Goal: Communication & Community: Answer question/provide support

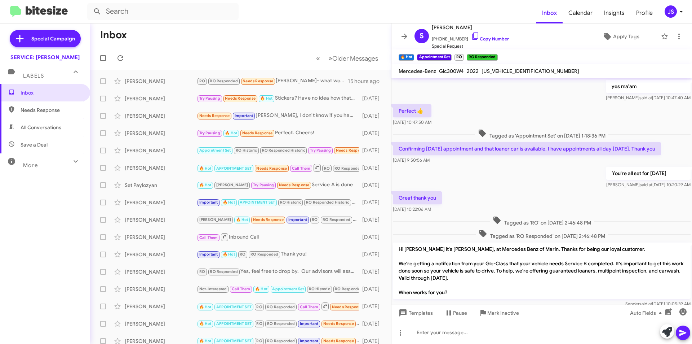
scroll to position [338, 0]
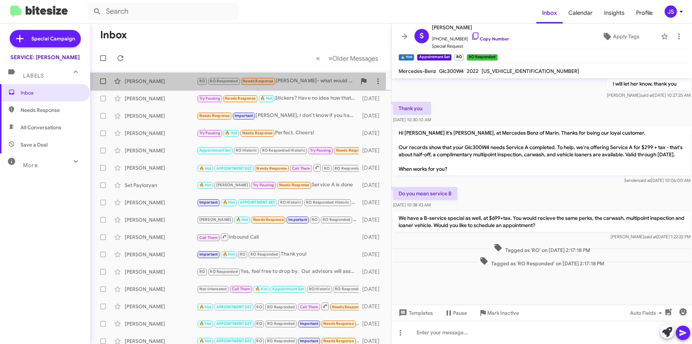
click at [163, 80] on div "[PERSON_NAME]" at bounding box center [161, 81] width 72 height 7
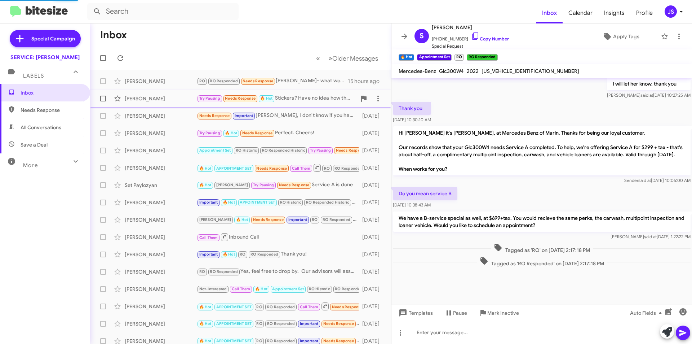
scroll to position [73, 0]
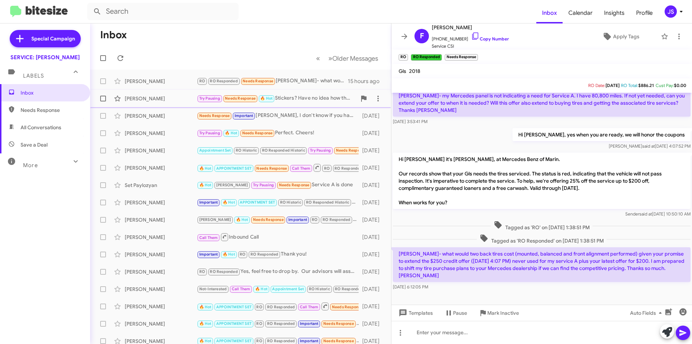
click at [179, 96] on div "[PERSON_NAME]" at bounding box center [161, 98] width 72 height 7
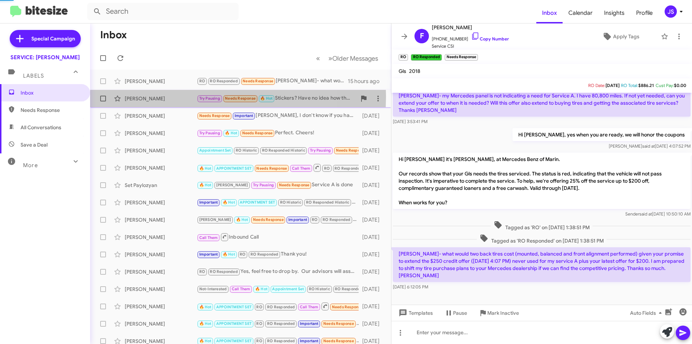
scroll to position [162, 0]
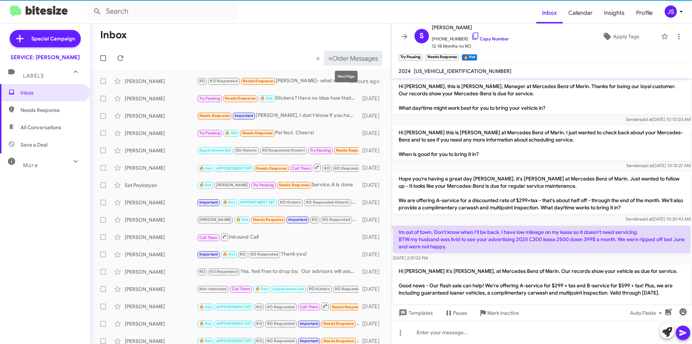
scroll to position [148, 0]
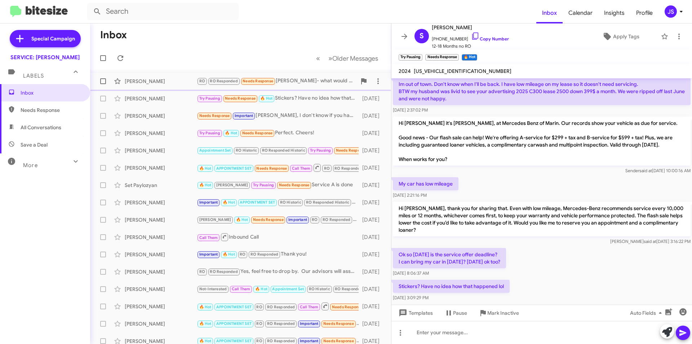
click at [160, 83] on div "[PERSON_NAME]" at bounding box center [161, 81] width 72 height 7
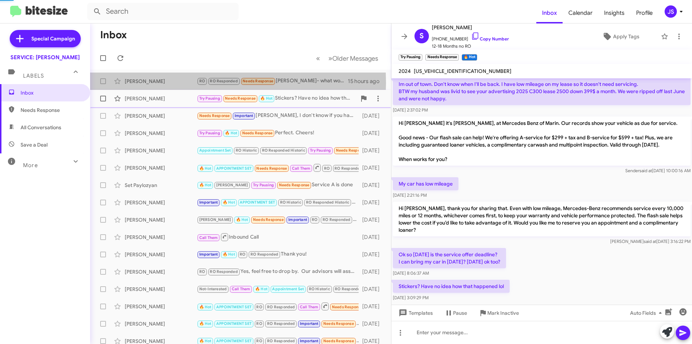
scroll to position [73, 0]
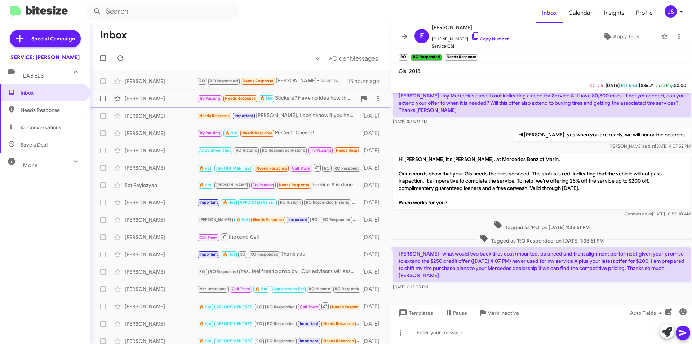
click at [170, 95] on div "[PERSON_NAME]" at bounding box center [161, 98] width 72 height 7
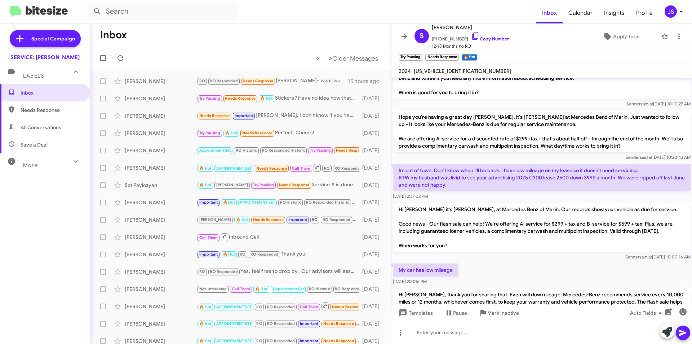
scroll to position [162, 0]
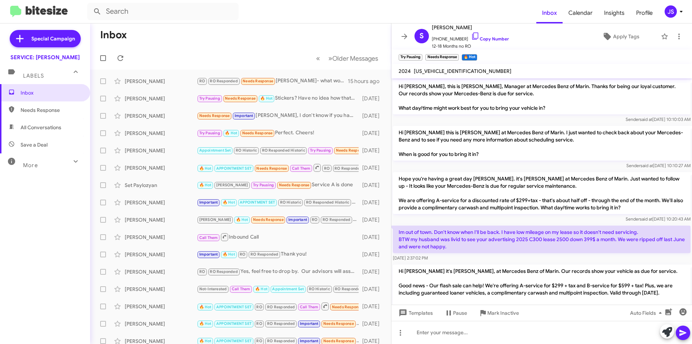
scroll to position [148, 0]
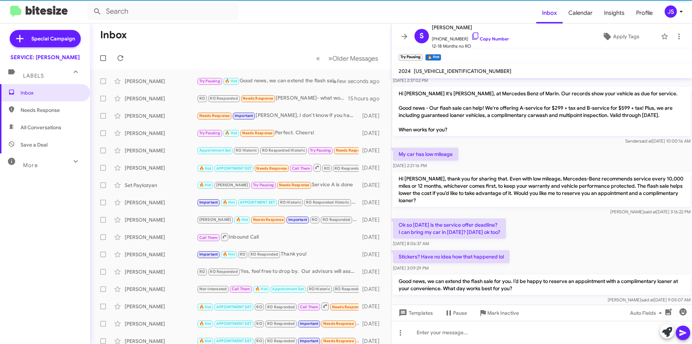
scroll to position [196, 0]
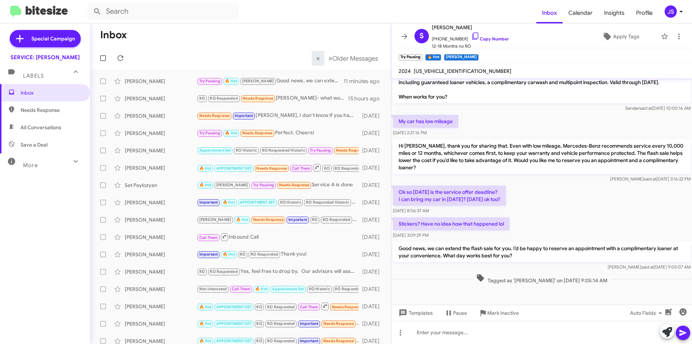
scroll to position [211, 0]
click at [168, 94] on div "Frank Ruderman RO RO Responded Needs Response Omar- what would two back tires c…" at bounding box center [241, 98] width 290 height 14
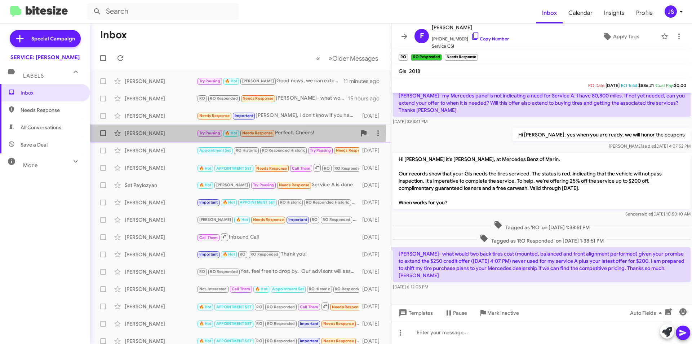
click at [163, 131] on div "[PERSON_NAME]" at bounding box center [161, 132] width 72 height 7
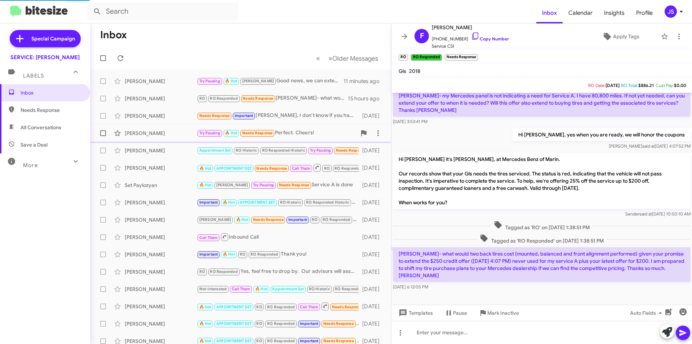
scroll to position [318, 0]
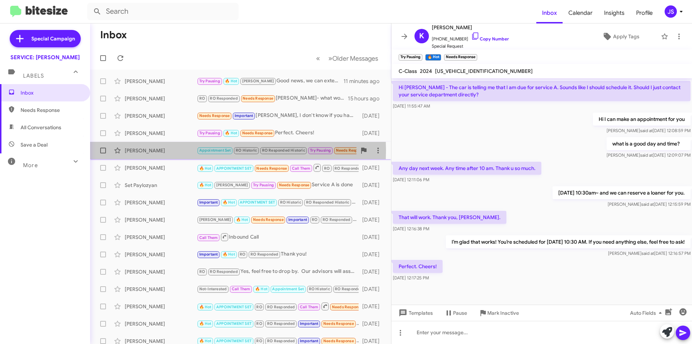
click at [164, 150] on div "[PERSON_NAME]" at bounding box center [161, 150] width 72 height 7
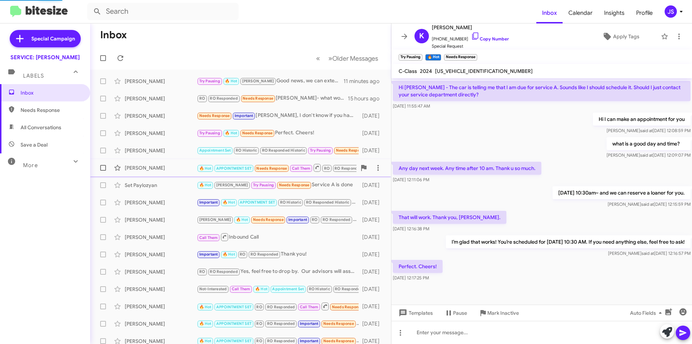
scroll to position [241, 0]
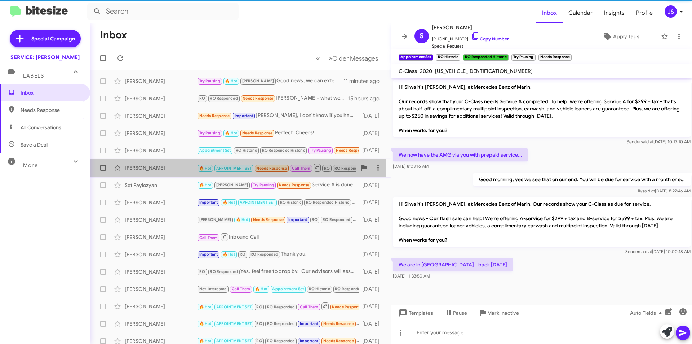
click at [185, 170] on div "[PERSON_NAME]" at bounding box center [161, 167] width 72 height 7
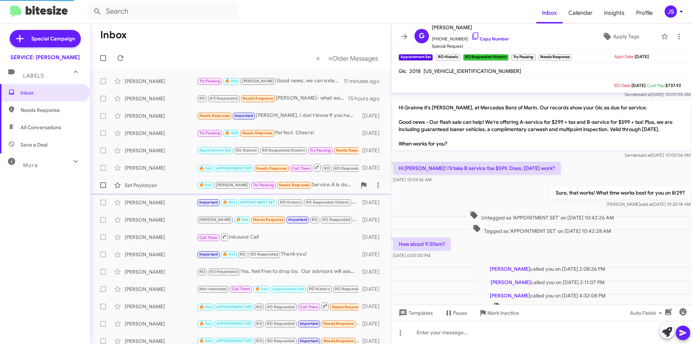
scroll to position [307, 0]
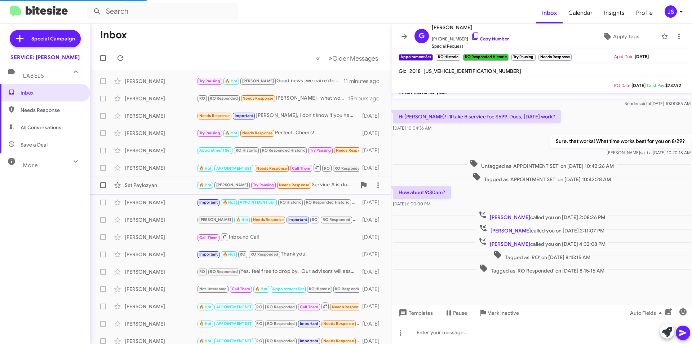
click at [182, 185] on div "Set Paylozyan" at bounding box center [161, 184] width 72 height 7
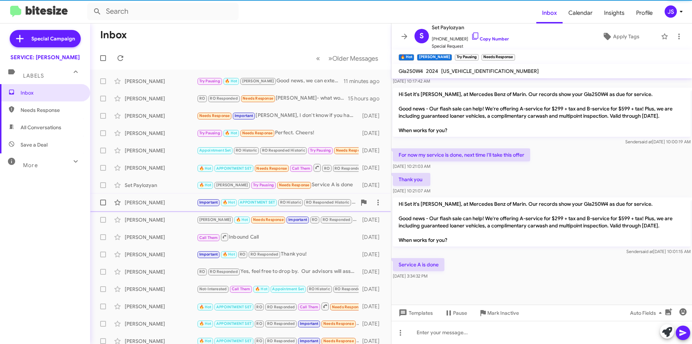
scroll to position [307, 0]
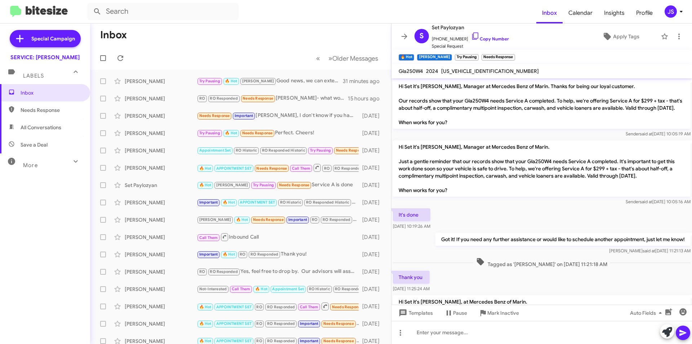
scroll to position [278, 0]
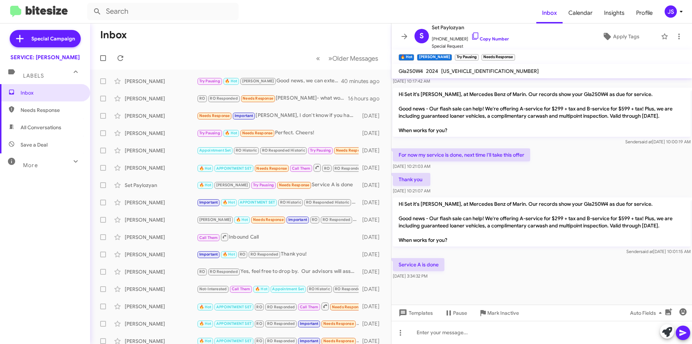
scroll to position [307, 0]
click at [162, 116] on div "[PERSON_NAME]" at bounding box center [161, 115] width 72 height 7
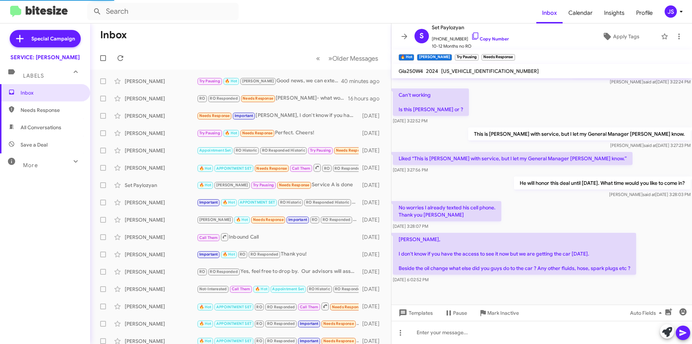
scroll to position [258, 0]
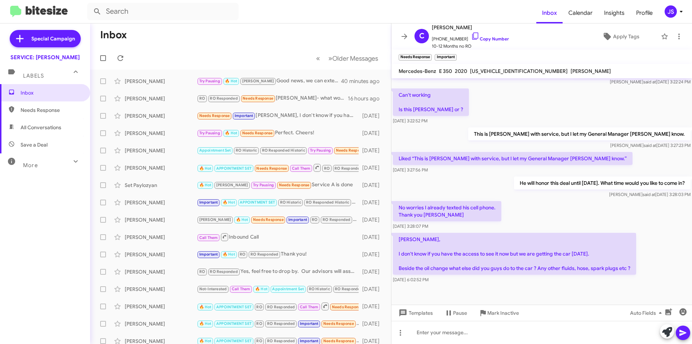
click at [629, 236] on p "[PERSON_NAME], I don't know if you have the access to see it now but we are get…" at bounding box center [514, 254] width 243 height 42
click at [471, 35] on icon at bounding box center [475, 36] width 9 height 9
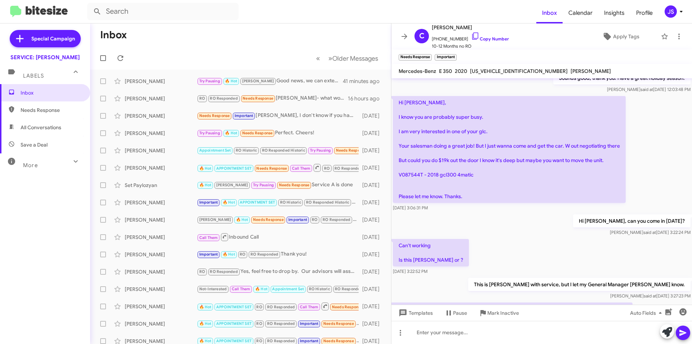
scroll to position [108, 0]
drag, startPoint x: 399, startPoint y: 172, endPoint x: 423, endPoint y: 172, distance: 23.4
click at [423, 172] on p "Hi [PERSON_NAME], I know you are probably super busy. I am very interested in o…" at bounding box center [509, 149] width 233 height 107
copy p "V087544T"
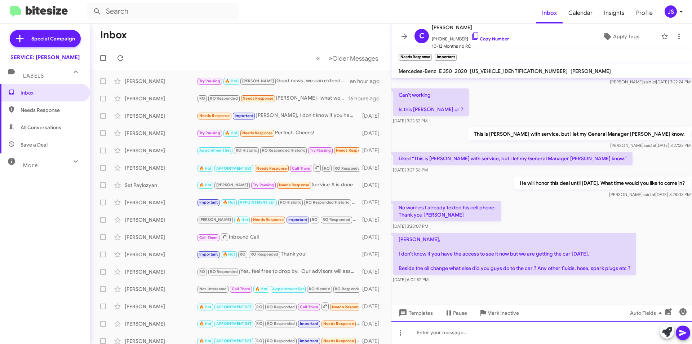
click at [487, 337] on div at bounding box center [542, 332] width 301 height 23
click at [491, 330] on div "Good morning" at bounding box center [542, 332] width 301 height 23
click at [624, 330] on div "Good morning Cemal, this vehicle has been serviced at out location throughout t…" at bounding box center [542, 332] width 301 height 23
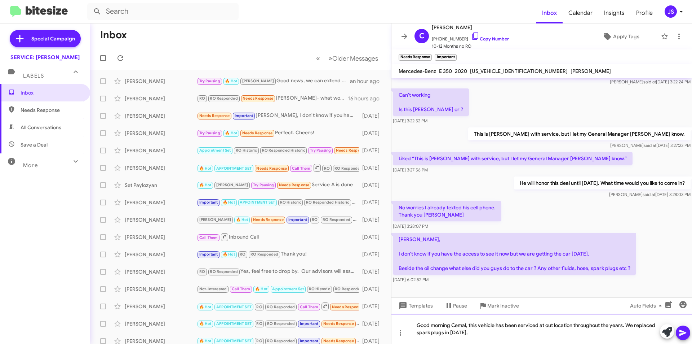
click at [545, 336] on div "Good morning Cemal, this vehicle has been serviced at out location throughout t…" at bounding box center [542, 328] width 301 height 30
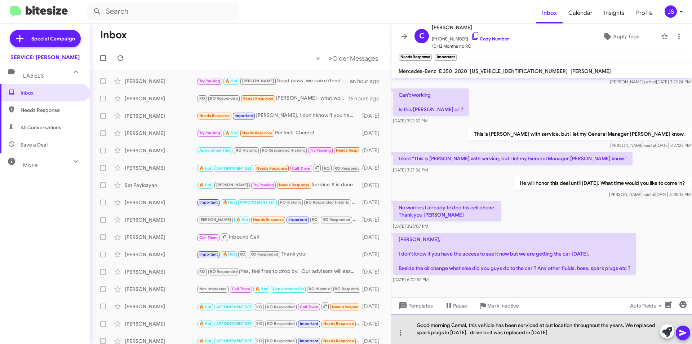
click at [561, 333] on div "Good morning Cemal, this vehicle has been serviced at out location throughout t…" at bounding box center [542, 328] width 301 height 30
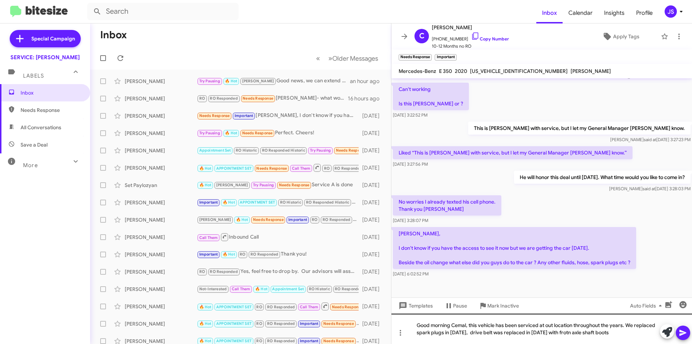
scroll to position [265, 0]
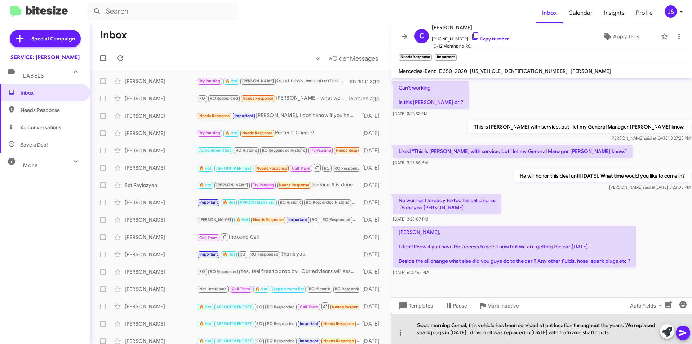
click at [520, 327] on div "Good morning Cemal, this vehicle has been serviced at out location throughout t…" at bounding box center [542, 328] width 301 height 30
click at [626, 326] on div "Good morning Cemal, this vehicle has been serviced at out location throughout t…" at bounding box center [542, 328] width 301 height 30
click at [624, 327] on div "Good morning Cemal, this vehicle has been serviced at out location throughout t…" at bounding box center [542, 328] width 301 height 30
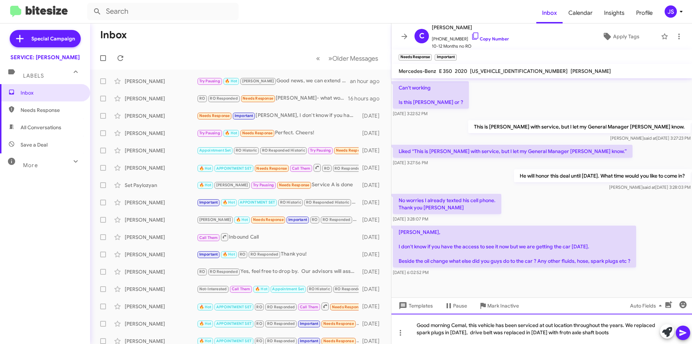
click at [461, 332] on div "Good morning Cemal, this vehicle has been serviced at out location throughout t…" at bounding box center [542, 328] width 301 height 30
click at [625, 325] on div "Good morning Cemal, this vehicle has been serviced at out location throughout t…" at bounding box center [542, 328] width 301 height 30
click at [628, 325] on div "Good morning Cemal, this vehicle has been serviced at out location throughout t…" at bounding box center [542, 328] width 301 height 30
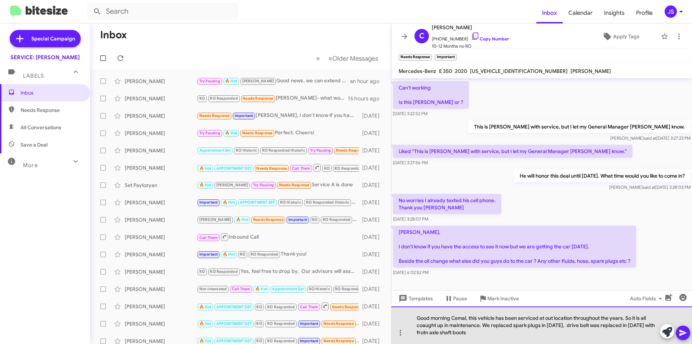
drag, startPoint x: 420, startPoint y: 323, endPoint x: 502, endPoint y: 334, distance: 82.9
click at [502, 334] on div "Good morning Cemal, this vehicle has been serviced at out location throughout t…" at bounding box center [542, 325] width 301 height 38
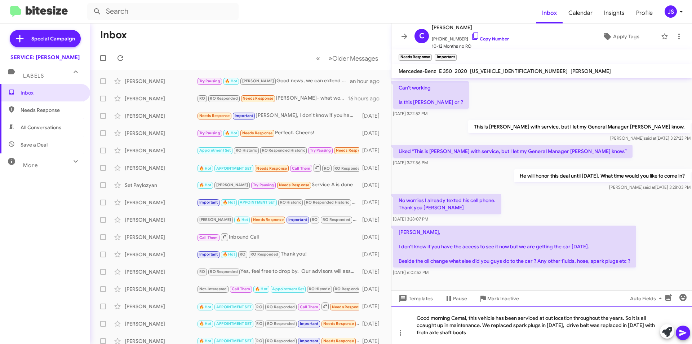
click at [435, 325] on div "Good morning Cemal, this vehicle has been serviced at out location throughout t…" at bounding box center [542, 325] width 301 height 38
click at [448, 326] on div "Good morning Cemal, this vehicle has been serviced at out location throughout t…" at bounding box center [542, 325] width 301 height 38
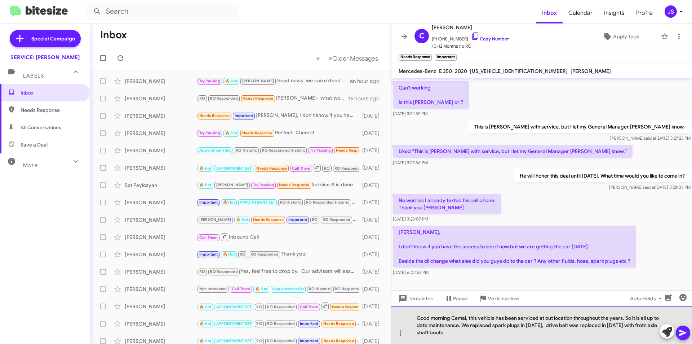
click at [635, 318] on div "Good morning Cemal, this vehicle has been serviced at out location throughout t…" at bounding box center [542, 325] width 301 height 38
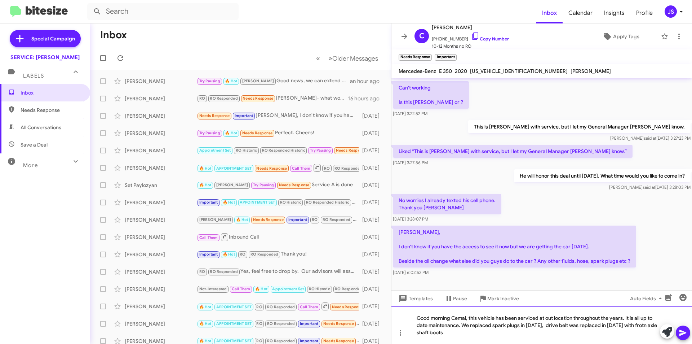
click at [427, 326] on div "Good morning Cemal, this vehicle has been serviced at out location throughout t…" at bounding box center [542, 325] width 301 height 38
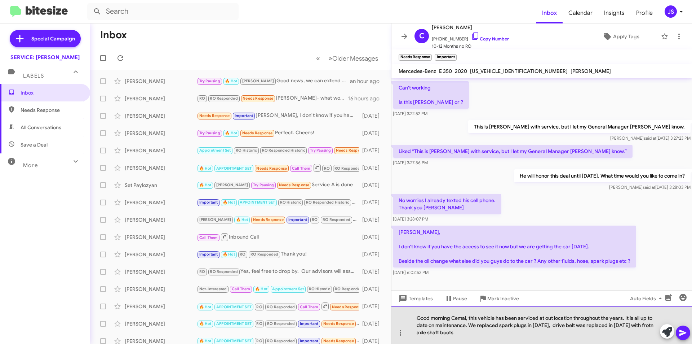
click at [465, 332] on div "Good morning Cemal, this vehicle has been serviced at out location throughout t…" at bounding box center [542, 325] width 301 height 38
drag, startPoint x: 620, startPoint y: 325, endPoint x: 622, endPoint y: 333, distance: 7.5
click at [622, 333] on div "Good morning Cemal, this vehicle has been serviced at out location throughout t…" at bounding box center [542, 325] width 301 height 38
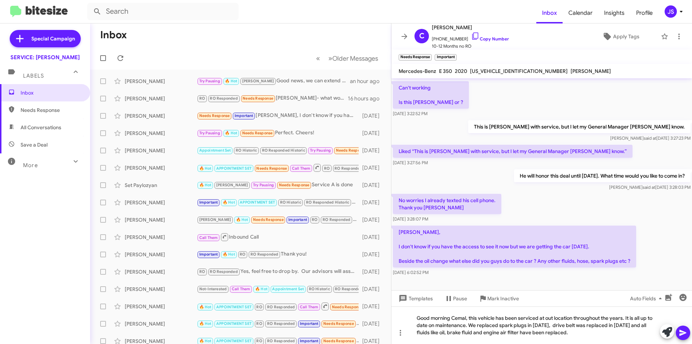
click at [682, 333] on icon at bounding box center [683, 333] width 7 height 6
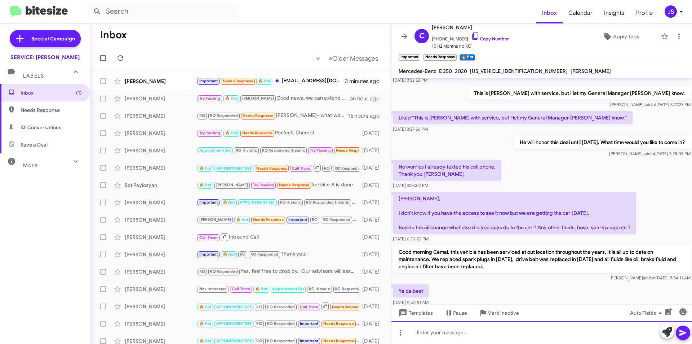
scroll to position [388, 0]
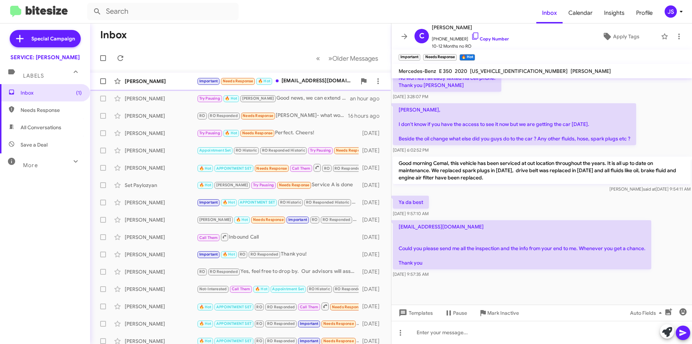
click at [150, 79] on div "[PERSON_NAME]" at bounding box center [161, 81] width 72 height 7
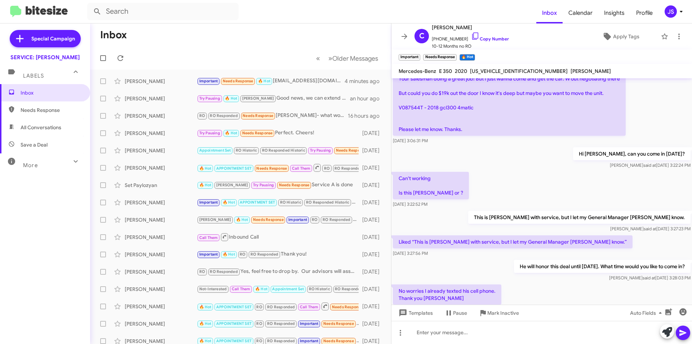
scroll to position [171, 0]
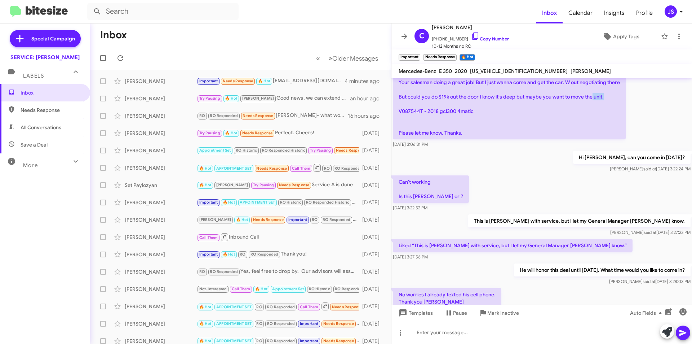
drag, startPoint x: 420, startPoint y: 111, endPoint x: 397, endPoint y: 112, distance: 22.8
click at [397, 112] on p "Hi Omar, I know you are probably super busy. I am very interested in one of you…" at bounding box center [509, 85] width 233 height 107
copy p "V087544"
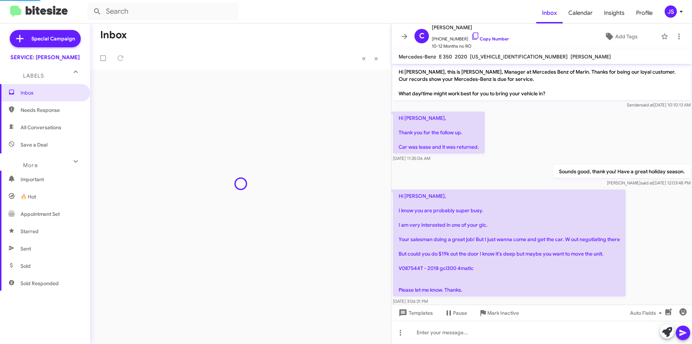
scroll to position [373, 0]
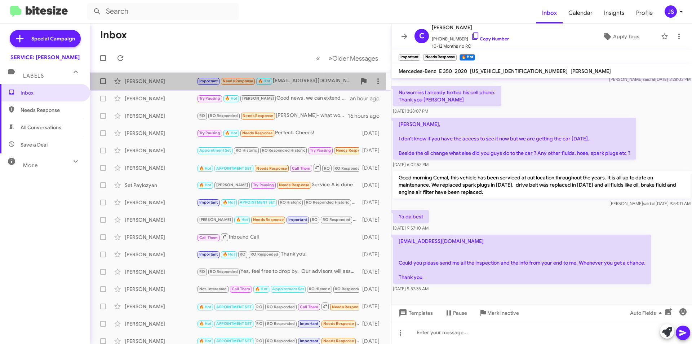
click at [172, 83] on div "[PERSON_NAME]" at bounding box center [161, 81] width 72 height 7
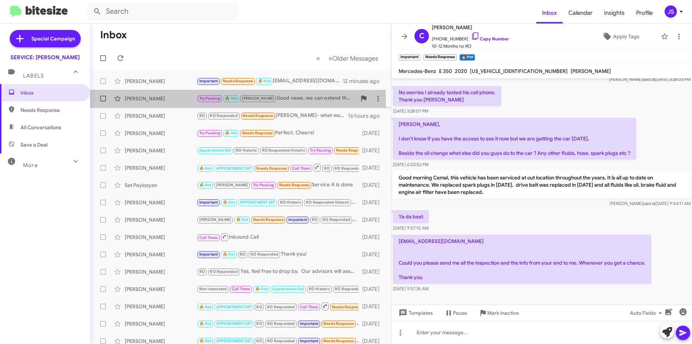
click at [158, 102] on div "Suzanne Ferrari Try Pausing 🔥 Hot RAUL Good news, we can extend the flash sale …" at bounding box center [241, 98] width 290 height 14
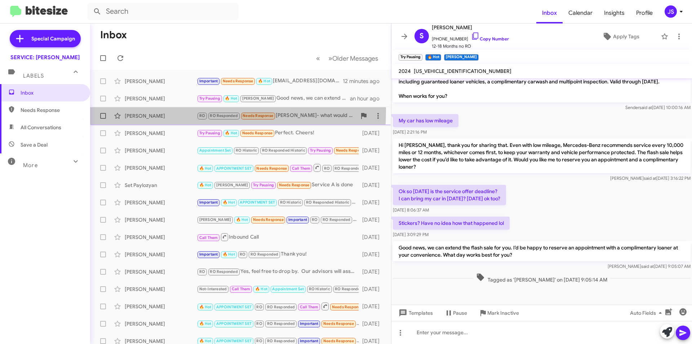
click at [156, 111] on div "Frank Ruderman RO RO Responded Needs Response Omar- what would two back tires c…" at bounding box center [241, 116] width 290 height 14
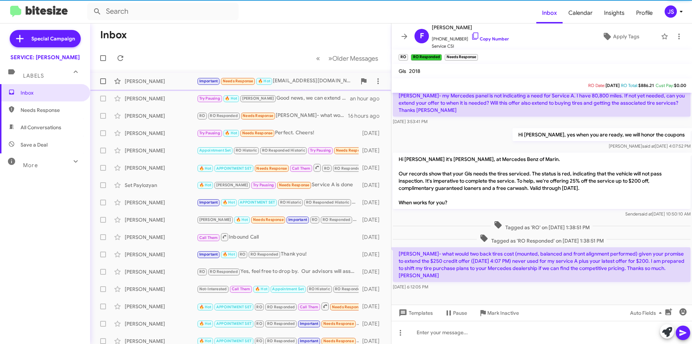
click at [164, 87] on div "Cemal Unal Important Needs Response 🔥 Hot Unalcemal@yahoo.com Could you please …" at bounding box center [241, 81] width 290 height 14
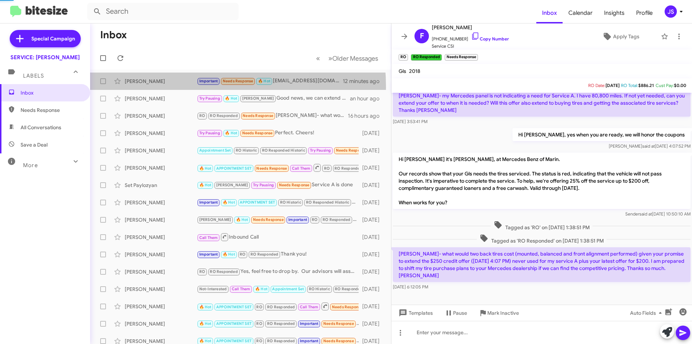
scroll to position [388, 0]
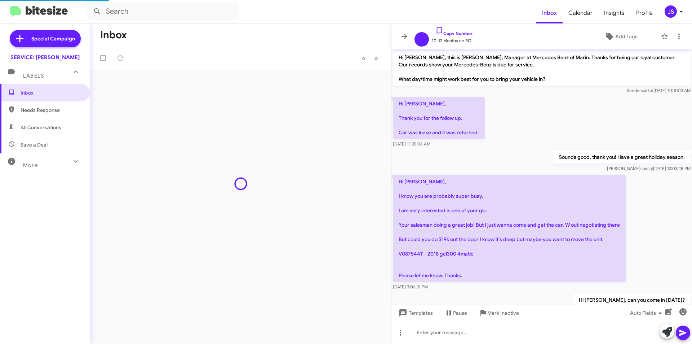
scroll to position [359, 0]
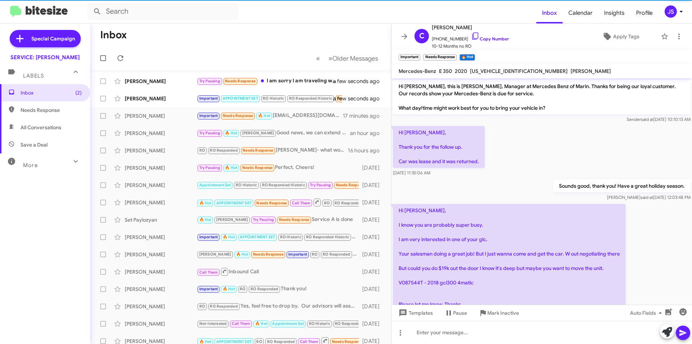
scroll to position [388, 0]
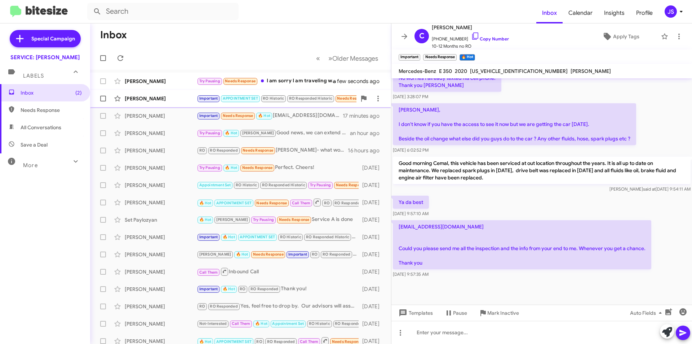
click at [163, 95] on div "[PERSON_NAME]" at bounding box center [161, 98] width 72 height 7
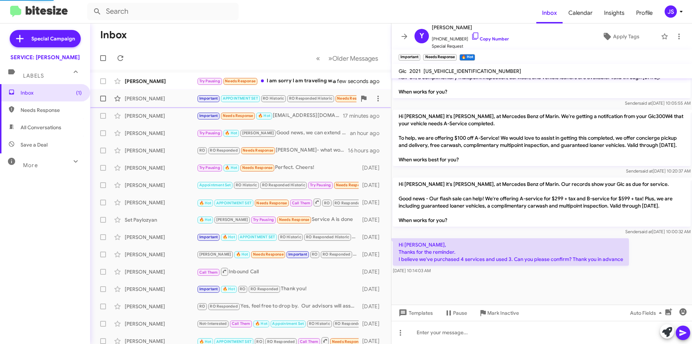
scroll to position [371, 0]
click at [467, 272] on div "[DATE] 10:14:03 AM" at bounding box center [511, 270] width 236 height 7
click at [161, 86] on div "Monique Marks Try Pausing Needs Response I am sorry I am traveling when I am ba…" at bounding box center [241, 81] width 290 height 14
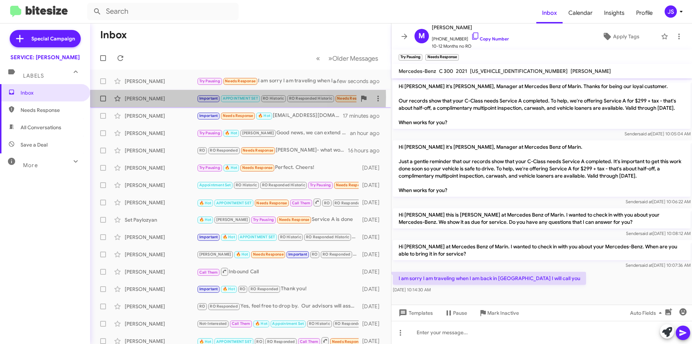
drag, startPoint x: 173, startPoint y: 97, endPoint x: 531, endPoint y: 88, distance: 357.9
click at [175, 97] on div "[PERSON_NAME]" at bounding box center [161, 98] width 72 height 7
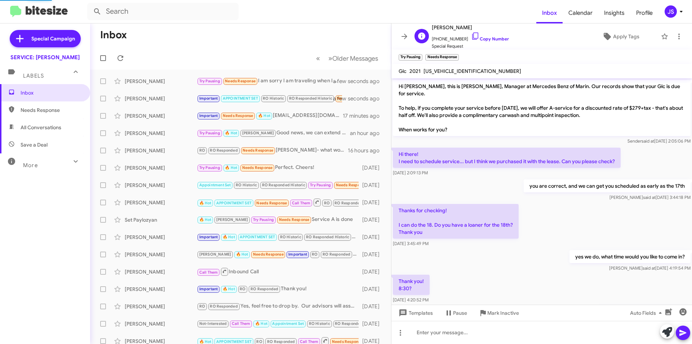
scroll to position [371, 0]
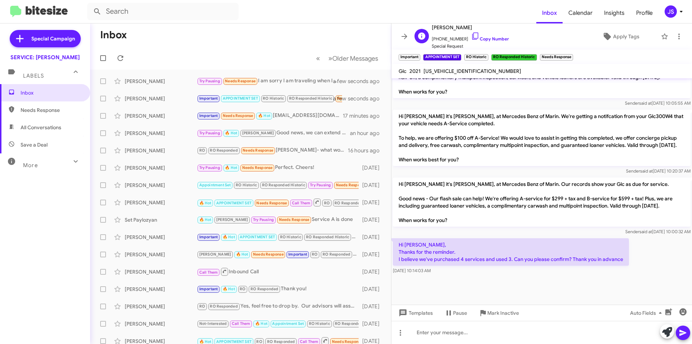
click at [472, 34] on span "+14152185614 Copy Number" at bounding box center [470, 37] width 77 height 11
click at [472, 38] on icon at bounding box center [475, 35] width 6 height 7
click at [471, 34] on icon at bounding box center [475, 36] width 9 height 9
click at [565, 339] on div at bounding box center [542, 332] width 301 height 23
click at [434, 333] on div "Hi Yekaterina" at bounding box center [542, 332] width 301 height 23
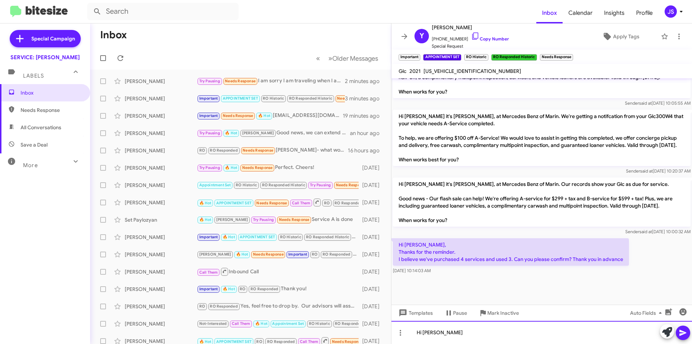
click at [450, 335] on div "Hi Yekaterina" at bounding box center [542, 332] width 301 height 23
click at [576, 337] on div "Hi Yekaterina, yes you still have your pre paid maintenance" at bounding box center [542, 332] width 301 height 23
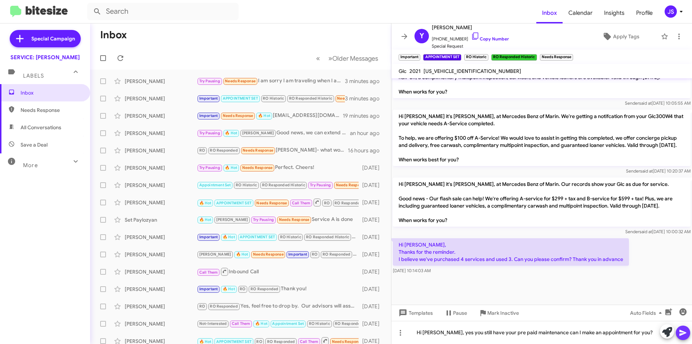
click at [683, 333] on icon at bounding box center [683, 332] width 9 height 9
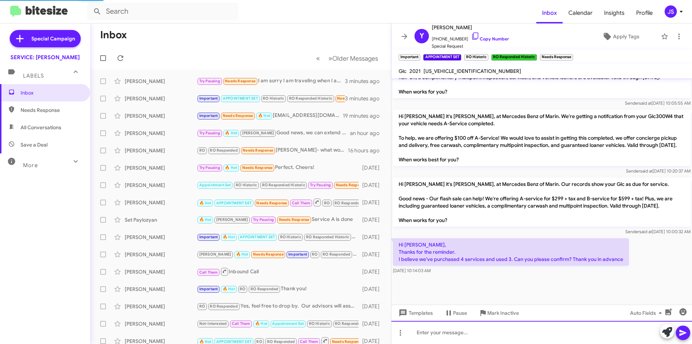
scroll to position [0, 0]
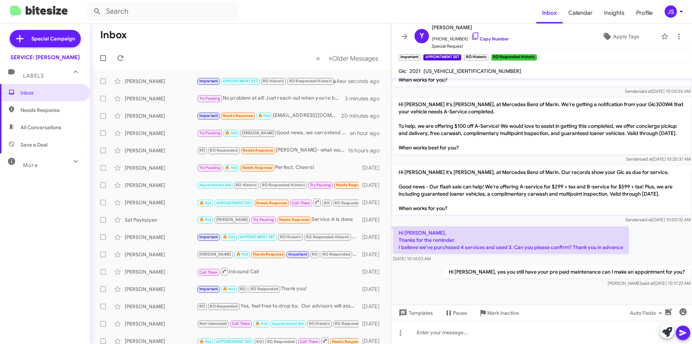
scroll to position [397, 0]
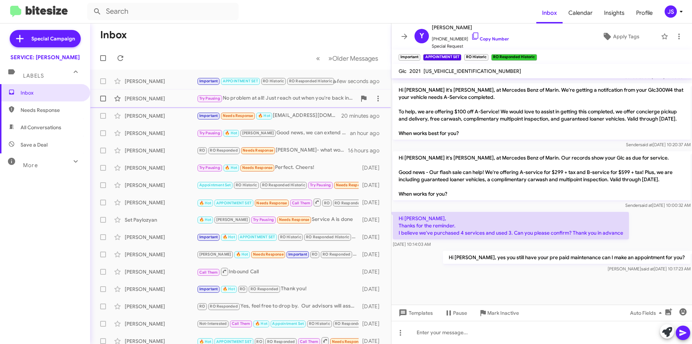
click at [180, 101] on div "[PERSON_NAME]" at bounding box center [161, 98] width 72 height 7
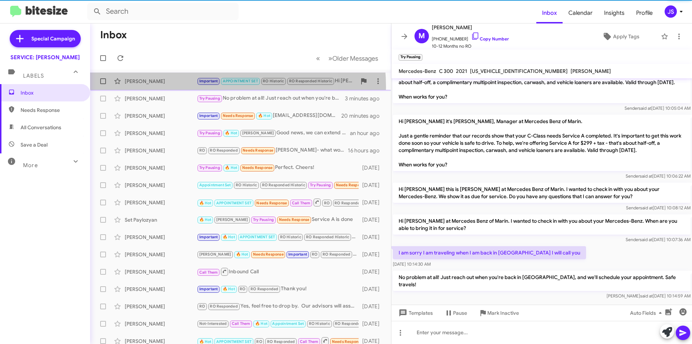
click at [179, 87] on div "Yekaterina Blokhina Important APPOINTMENT SET RO Historic RO Responded Historic…" at bounding box center [241, 81] width 290 height 14
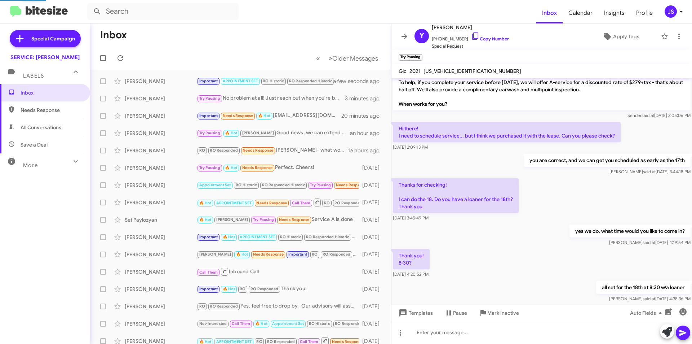
scroll to position [397, 0]
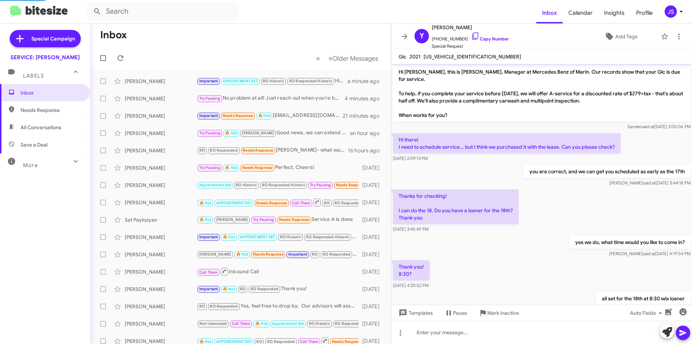
scroll to position [383, 0]
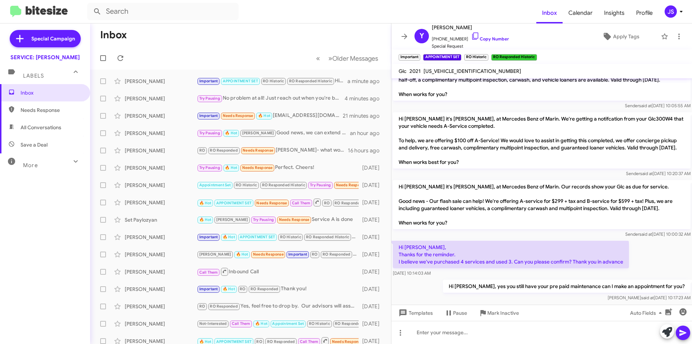
scroll to position [397, 0]
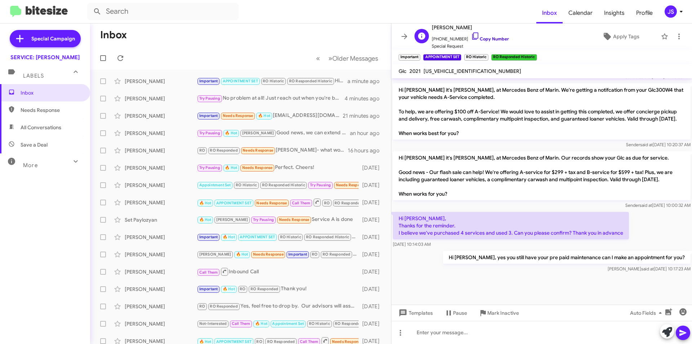
click at [471, 38] on icon at bounding box center [475, 36] width 9 height 9
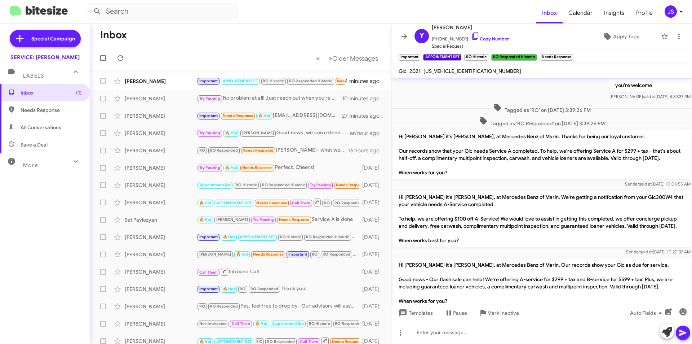
scroll to position [431, 0]
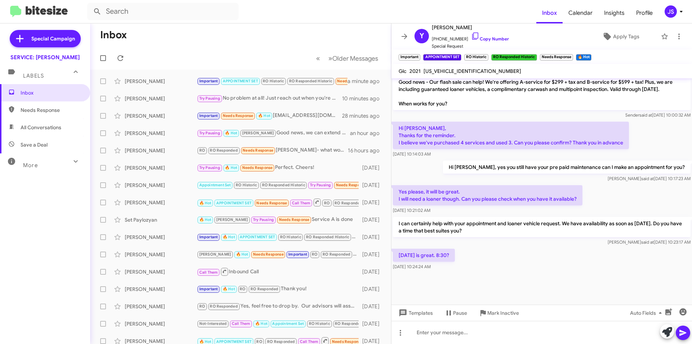
scroll to position [490, 0]
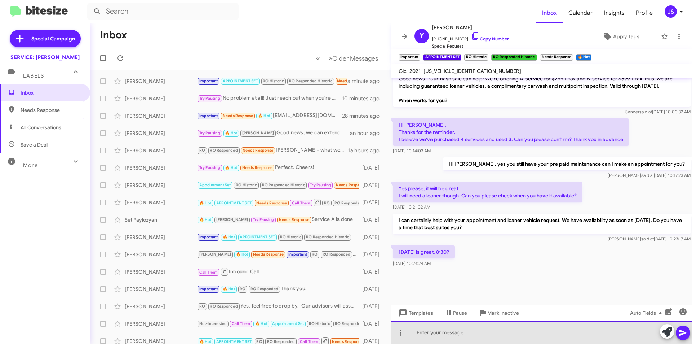
click at [477, 328] on div at bounding box center [542, 332] width 301 height 23
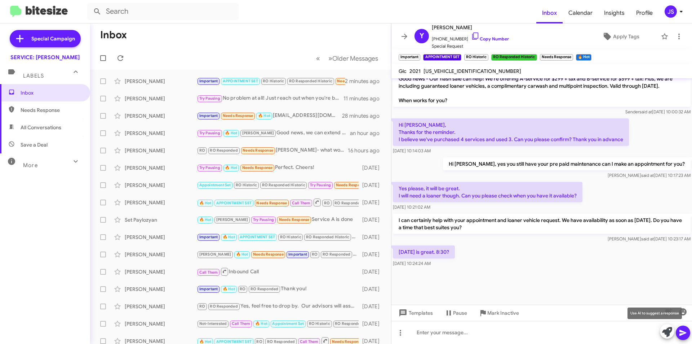
click at [670, 330] on icon at bounding box center [667, 332] width 10 height 10
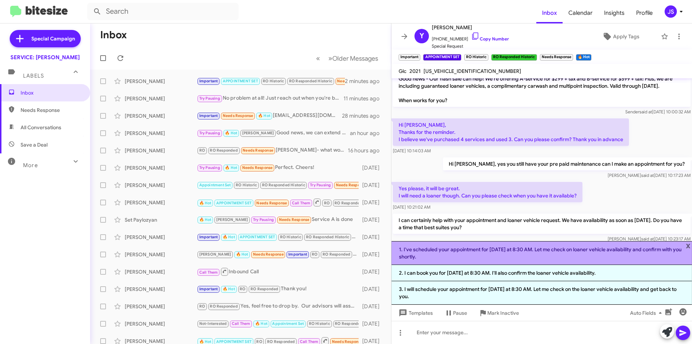
click at [451, 260] on li "1. I've scheduled your appointment for tomorrow at 8:30 AM. Let me check on loa…" at bounding box center [542, 253] width 301 height 24
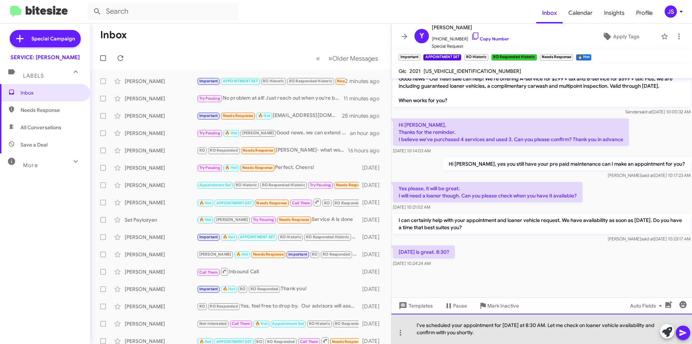
drag, startPoint x: 557, startPoint y: 325, endPoint x: 557, endPoint y: 332, distance: 6.9
click at [557, 332] on div "I've scheduled your appointment for tomorrow at 8:30 AM. Let me check on loaner…" at bounding box center [542, 328] width 301 height 30
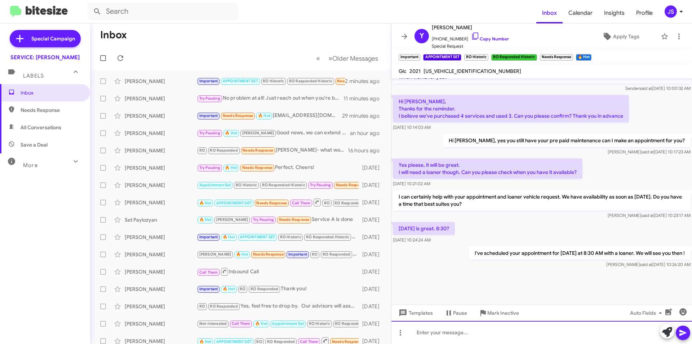
scroll to position [517, 0]
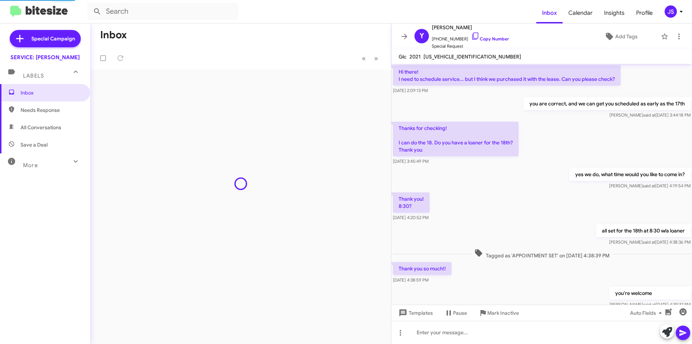
scroll to position [433, 0]
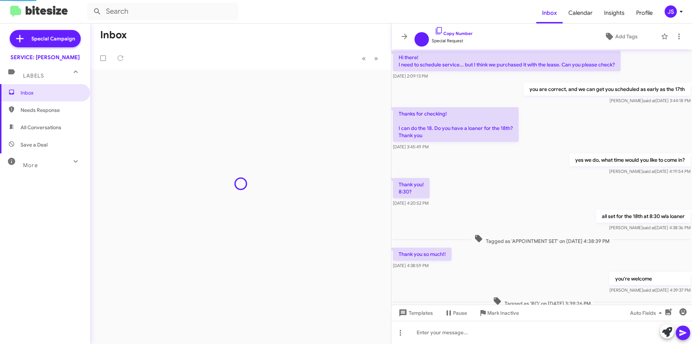
scroll to position [418, 0]
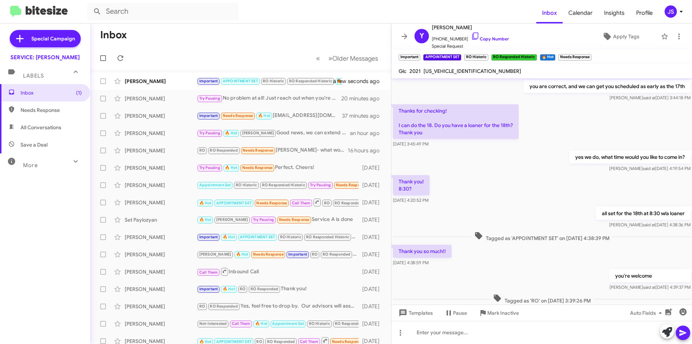
scroll to position [411, 0]
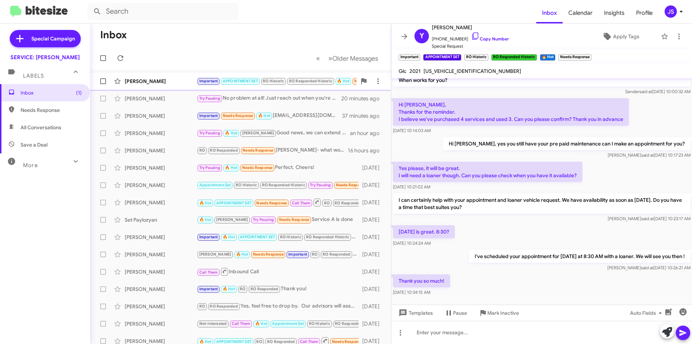
click at [149, 77] on div "[PERSON_NAME] Important APPOINTMENT SET RO Historic RO Responded Historic 🔥 Hot…" at bounding box center [241, 81] width 290 height 14
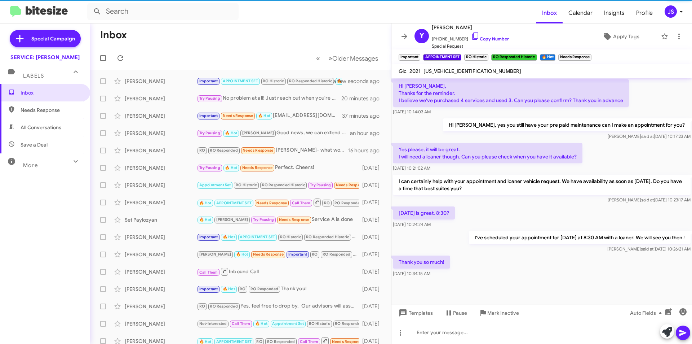
scroll to position [440, 0]
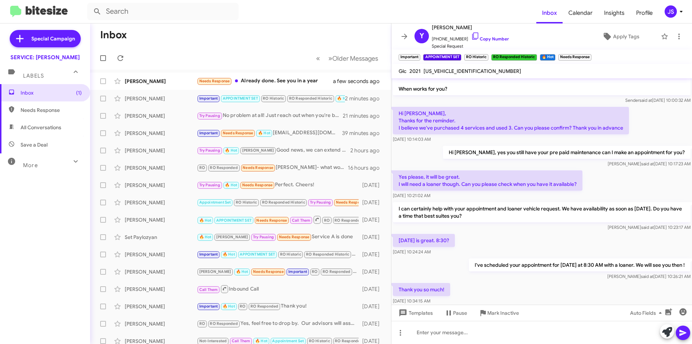
scroll to position [389, 0]
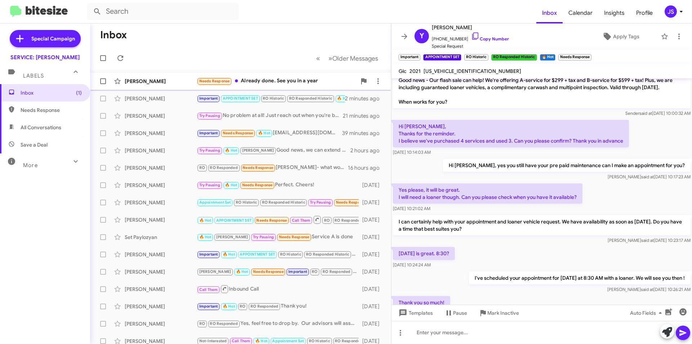
click at [157, 83] on div "[PERSON_NAME]" at bounding box center [161, 81] width 72 height 7
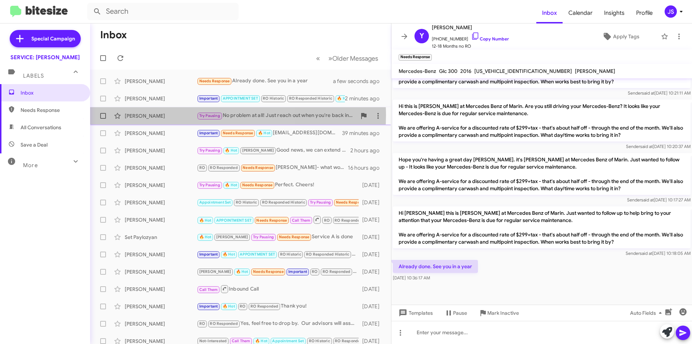
click at [157, 115] on div "[PERSON_NAME]" at bounding box center [161, 115] width 72 height 7
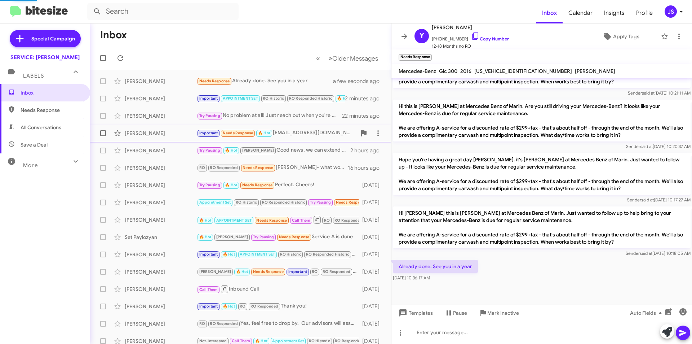
scroll to position [26, 0]
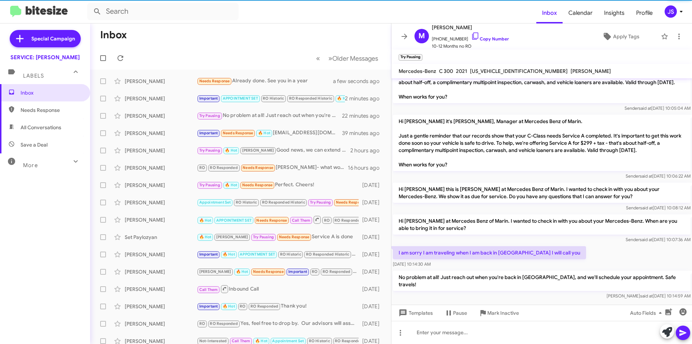
click at [35, 130] on span "All Conversations" at bounding box center [41, 127] width 41 height 7
type input "in:all-conversations"
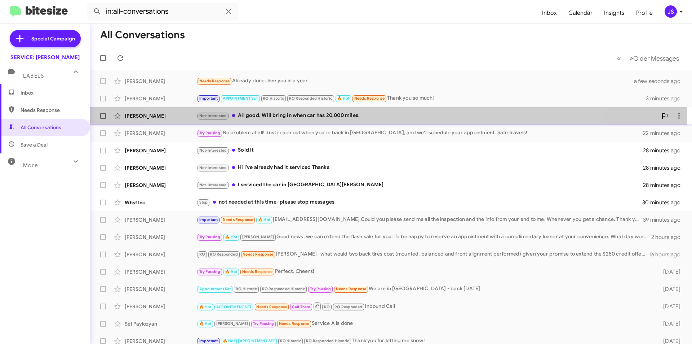
drag, startPoint x: 370, startPoint y: 113, endPoint x: 364, endPoint y: 118, distance: 8.0
click at [370, 113] on div "Not-Interested All good. Will bring in when car has 20,000 miles." at bounding box center [427, 115] width 461 height 8
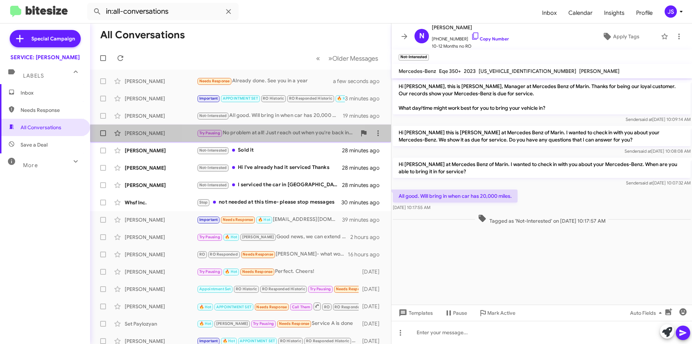
click at [257, 130] on div "Try Pausing No problem at all! Just reach out when you're back in Marin, and we…" at bounding box center [277, 133] width 160 height 8
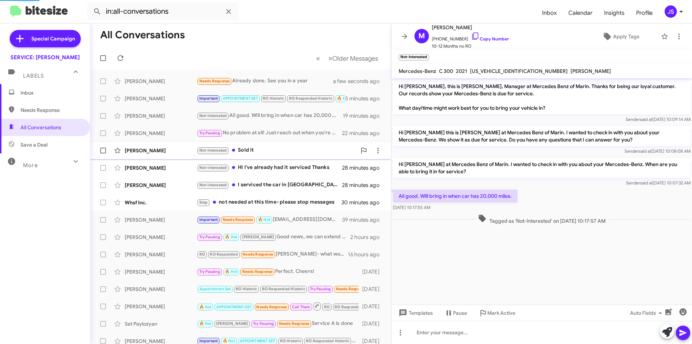
scroll to position [26, 0]
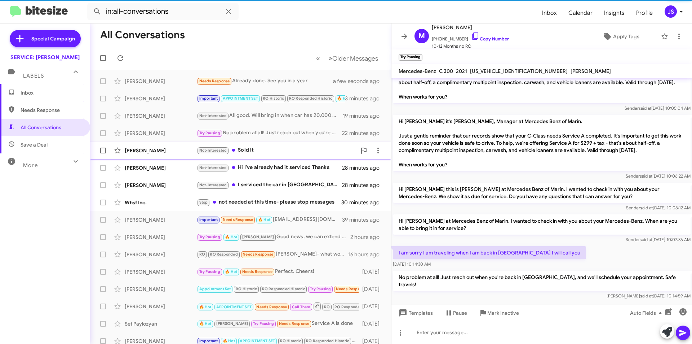
click at [257, 145] on div "John Greenblat Not-Interested Sold it 28 minutes ago" at bounding box center [241, 150] width 290 height 14
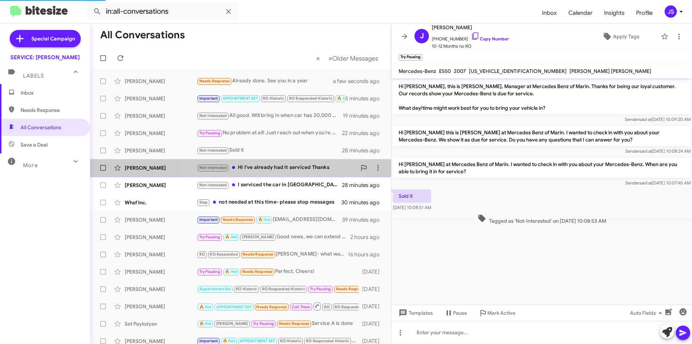
click at [261, 164] on div "Not-Interested Hi I've already had it serviced Thanks" at bounding box center [277, 167] width 160 height 8
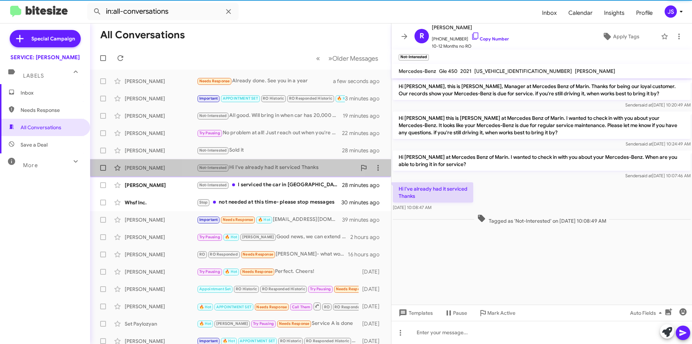
click at [264, 163] on div "Not-Interested Hi I've already had it serviced Thanks" at bounding box center [277, 167] width 160 height 8
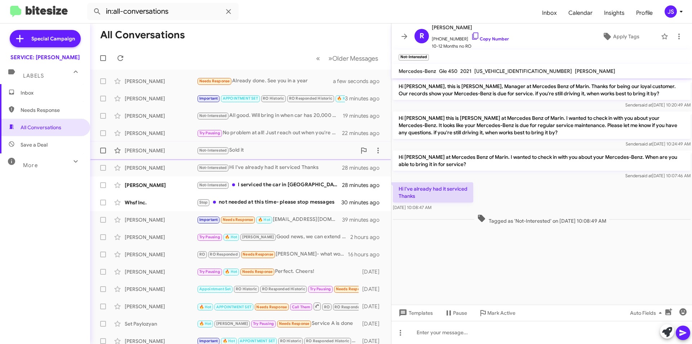
click at [266, 149] on div "Not-Interested Sold it" at bounding box center [277, 150] width 160 height 8
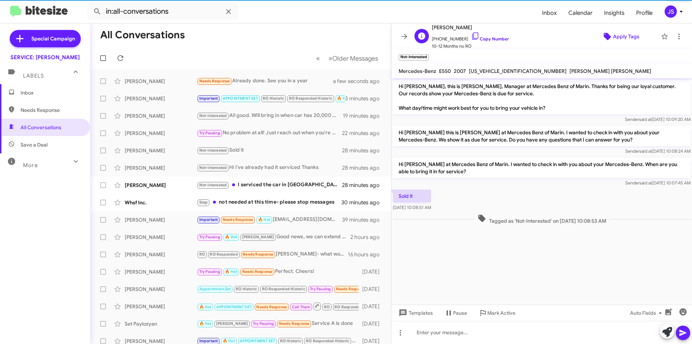
click at [607, 39] on icon at bounding box center [607, 36] width 9 height 9
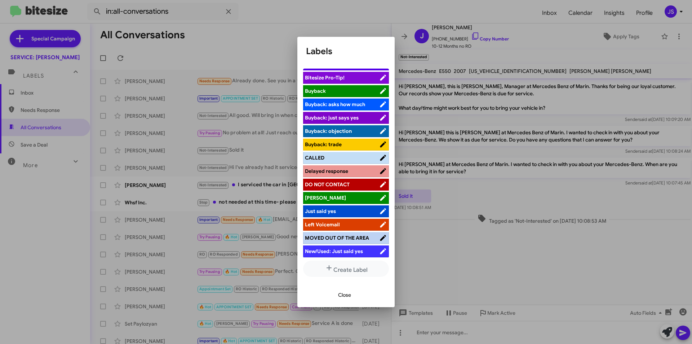
scroll to position [72, 0]
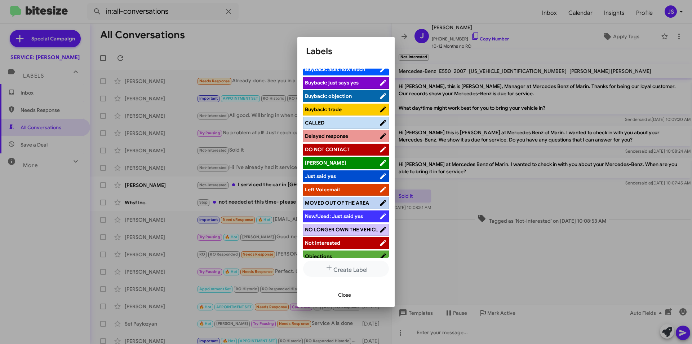
click at [344, 226] on span "NO LONGER OWN THE VEHICL" at bounding box center [341, 229] width 73 height 6
click at [347, 295] on span "Close" at bounding box center [344, 294] width 13 height 13
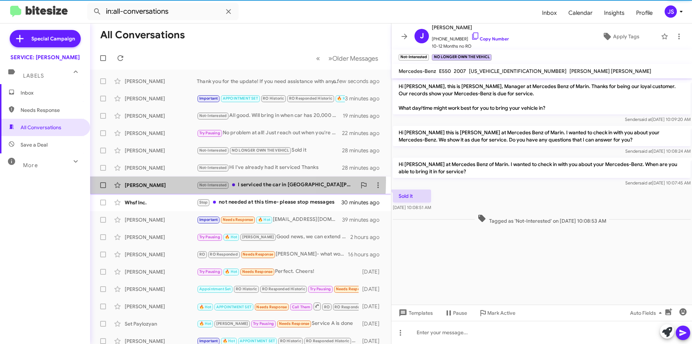
click at [168, 180] on div "Maurice Lee Not-Interested I serviced the car in Santa Rosa 28 minutes ago" at bounding box center [241, 185] width 290 height 14
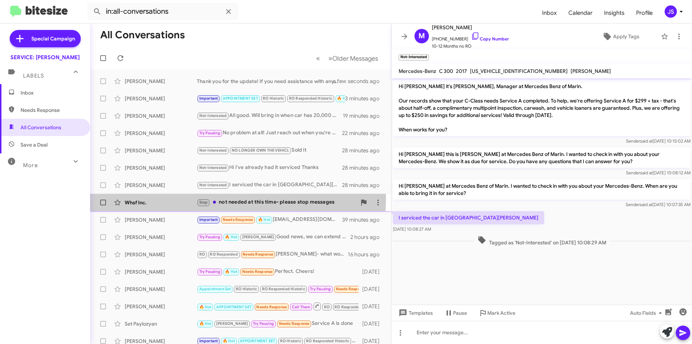
click at [159, 197] on div "Whsf Inc. Stop not needed at this time- please stop messages 30 minutes ago" at bounding box center [241, 202] width 290 height 14
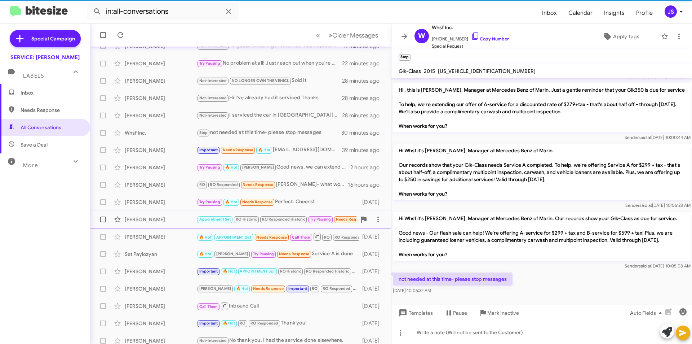
scroll to position [72, 0]
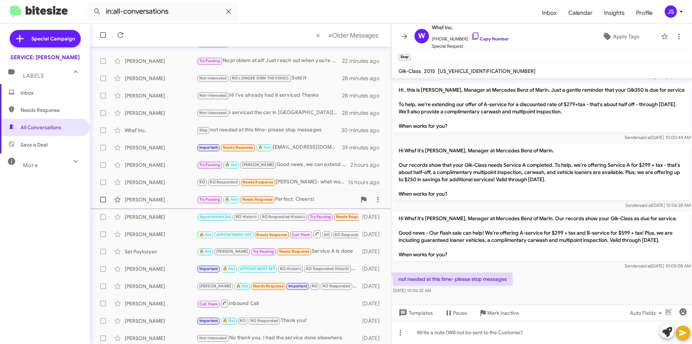
click at [156, 202] on div "[PERSON_NAME]" at bounding box center [161, 199] width 72 height 7
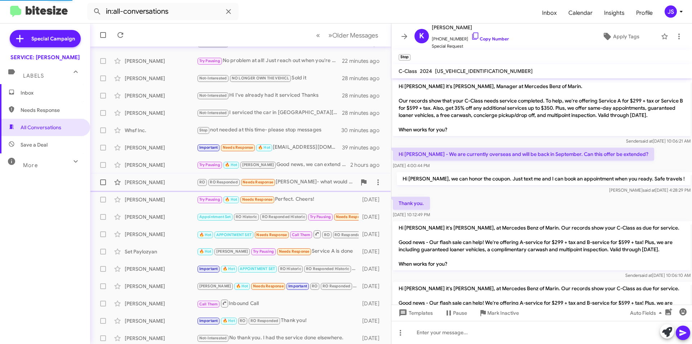
click at [163, 183] on div "[PERSON_NAME]" at bounding box center [161, 182] width 72 height 7
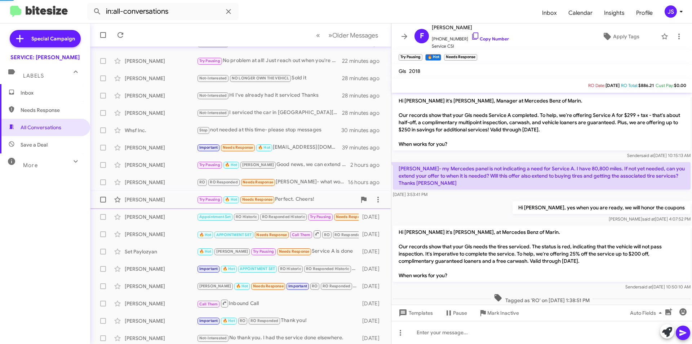
scroll to position [73, 0]
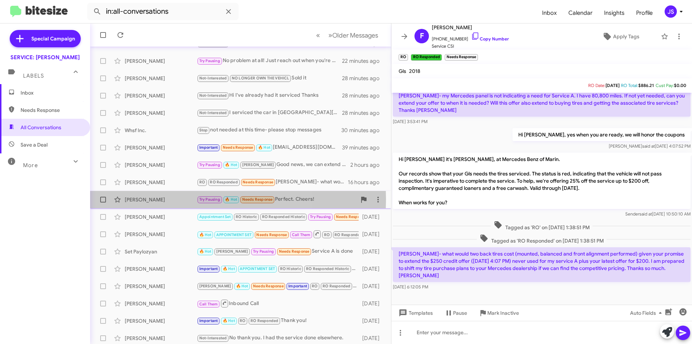
click at [166, 199] on div "[PERSON_NAME]" at bounding box center [161, 199] width 72 height 7
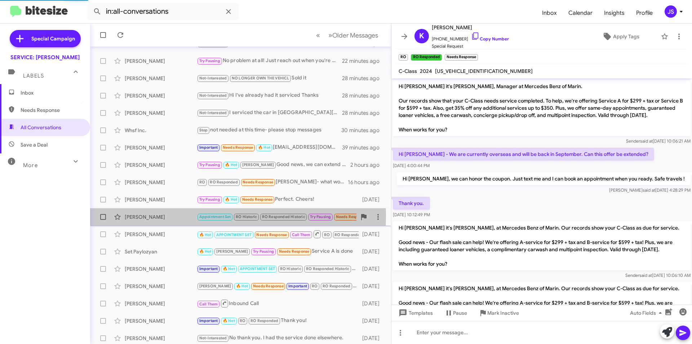
click at [170, 216] on div "[PERSON_NAME]" at bounding box center [161, 216] width 72 height 7
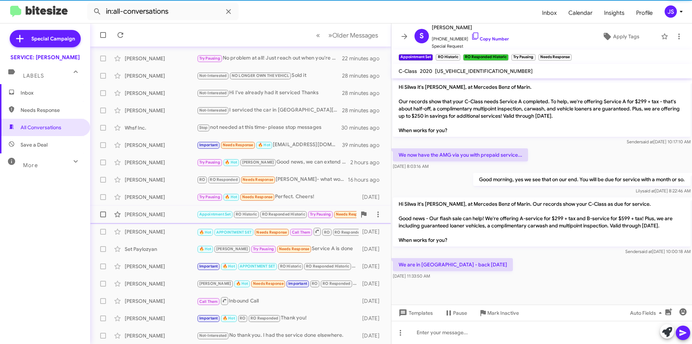
scroll to position [75, 0]
click at [170, 226] on div "Grainne Bowman 🔥 Hot APPOINTMENT SET Needs Response Call Them RO RO Responded I…" at bounding box center [241, 231] width 290 height 14
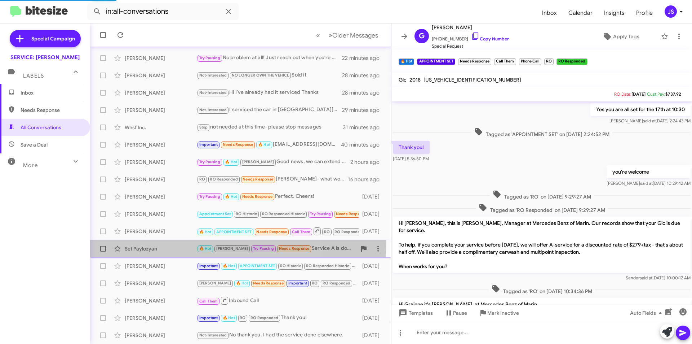
click at [171, 241] on span "Set Paylozyan 🔥 Hot RAUL Try Pausing Needs Response Service A is done 4 days ago" at bounding box center [240, 248] width 301 height 17
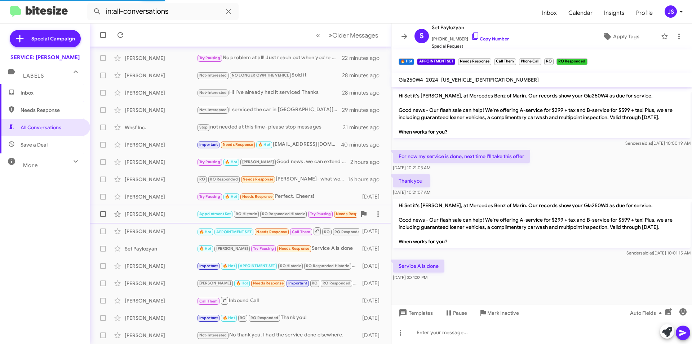
click at [167, 212] on div "[PERSON_NAME]" at bounding box center [161, 213] width 72 height 7
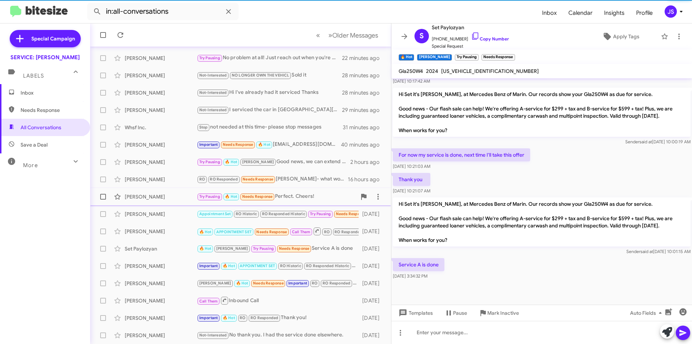
click at [166, 197] on div "[PERSON_NAME]" at bounding box center [161, 196] width 72 height 7
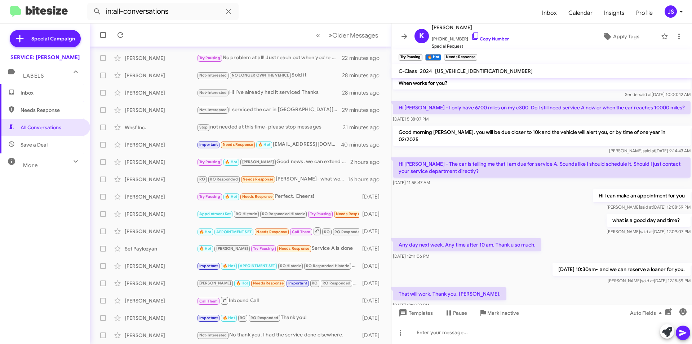
scroll to position [318, 0]
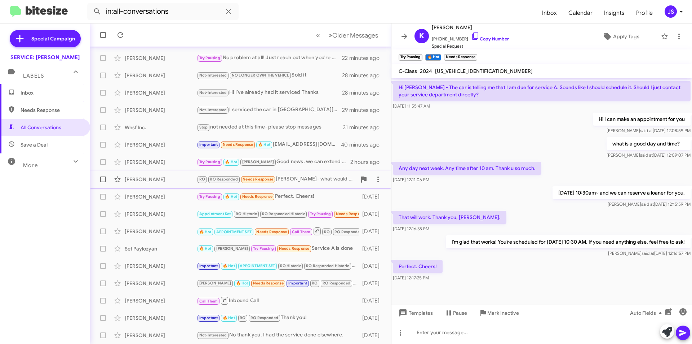
click at [156, 173] on div "Frank Ruderman RO RO Responded Needs Response Omar- what would two back tires c…" at bounding box center [241, 179] width 290 height 14
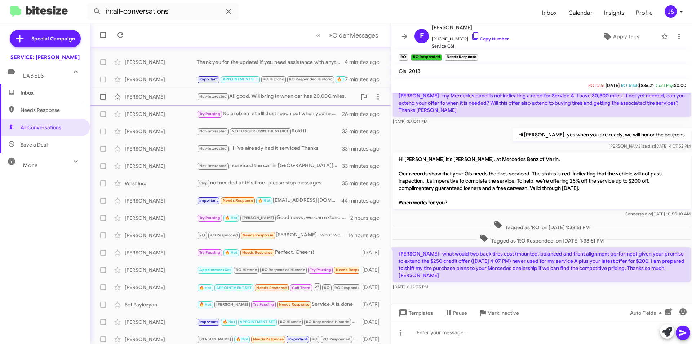
scroll to position [36, 0]
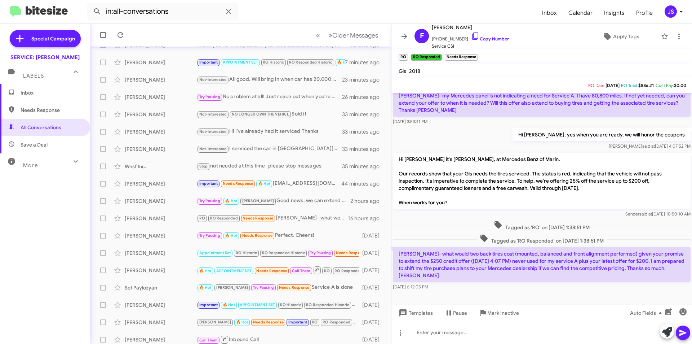
click at [37, 95] on span "Inbox" at bounding box center [51, 92] width 61 height 7
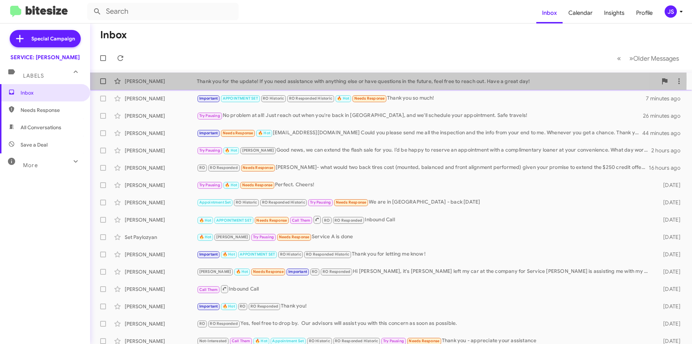
click at [164, 79] on div "[PERSON_NAME]" at bounding box center [161, 81] width 72 height 7
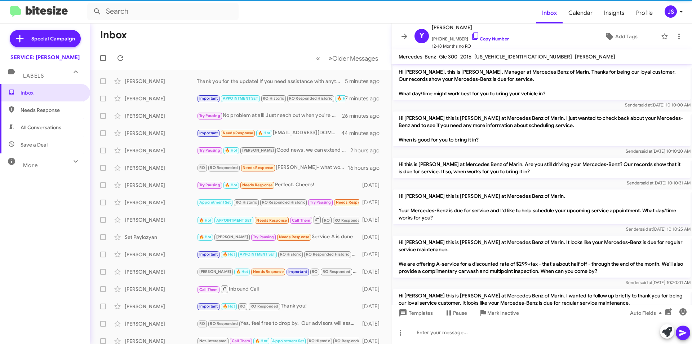
scroll to position [383, 0]
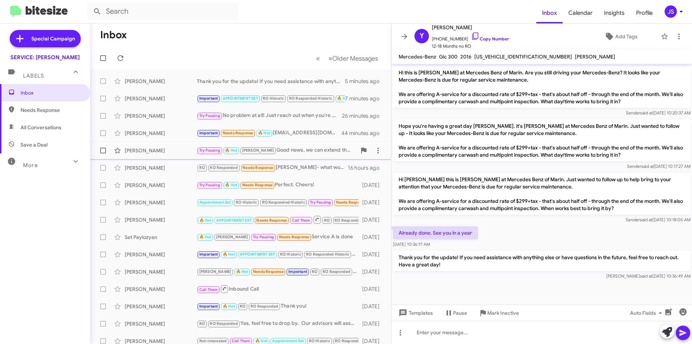
drag, startPoint x: 175, startPoint y: 151, endPoint x: 171, endPoint y: 156, distance: 6.1
click at [174, 152] on div "[PERSON_NAME]" at bounding box center [161, 150] width 72 height 7
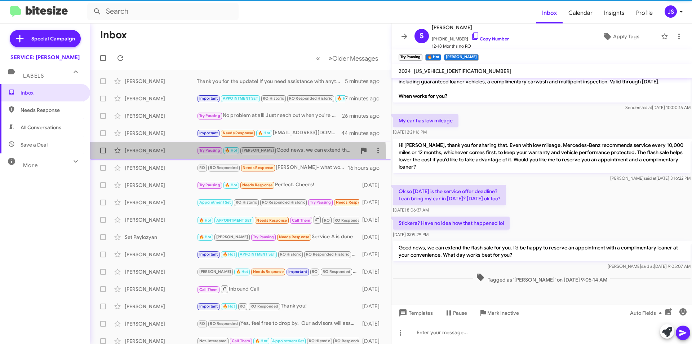
click at [170, 157] on div "Suzanne Ferrari Try Pausing 🔥 Hot RAUL Good news, we can extend the flash sale …" at bounding box center [241, 150] width 290 height 14
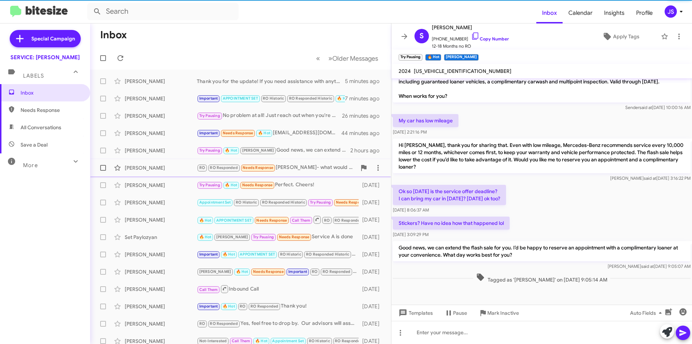
click at [168, 164] on div "[PERSON_NAME]" at bounding box center [161, 167] width 72 height 7
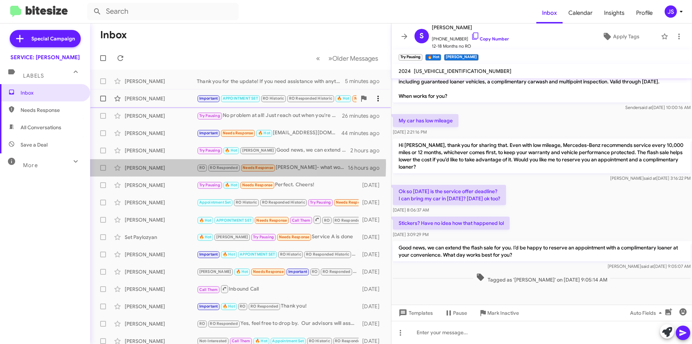
scroll to position [73, 0]
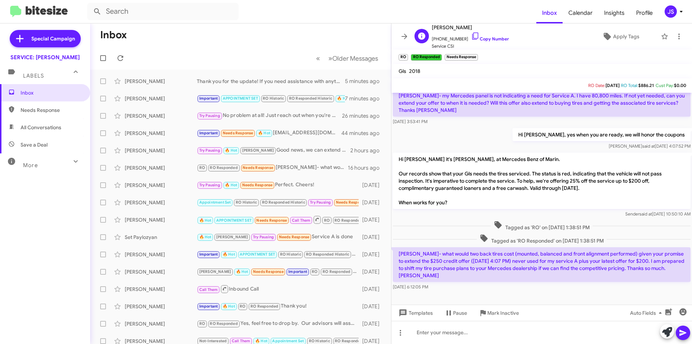
click at [471, 31] on span "[PERSON_NAME]" at bounding box center [470, 27] width 77 height 9
click at [471, 35] on icon at bounding box center [475, 36] width 9 height 9
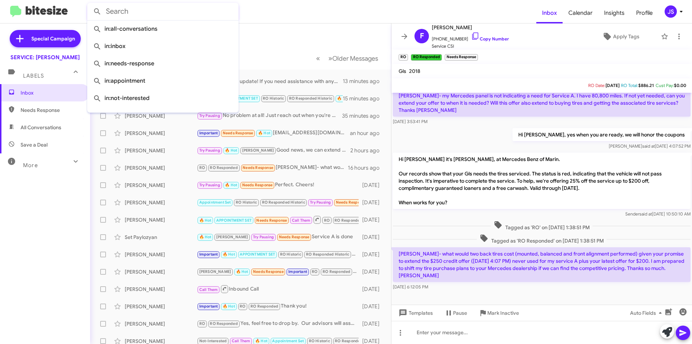
click at [172, 14] on input "text" at bounding box center [162, 11] width 151 height 17
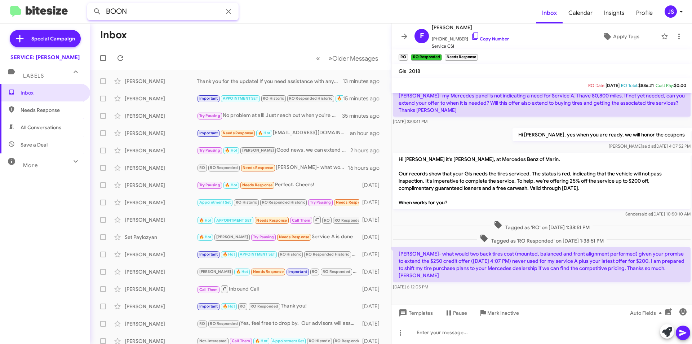
type input "BOON"
click at [90, 4] on button at bounding box center [97, 11] width 14 height 14
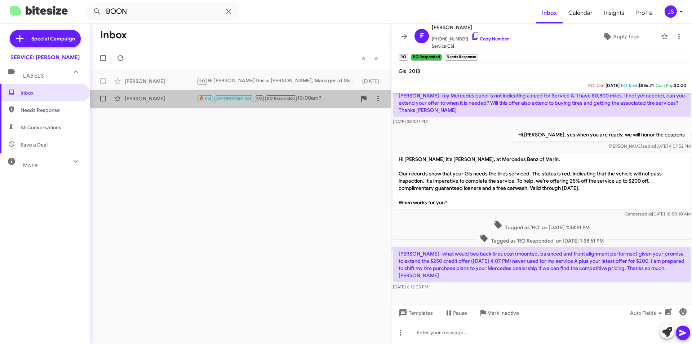
click at [202, 101] on span "🔥 Hot" at bounding box center [205, 98] width 12 height 5
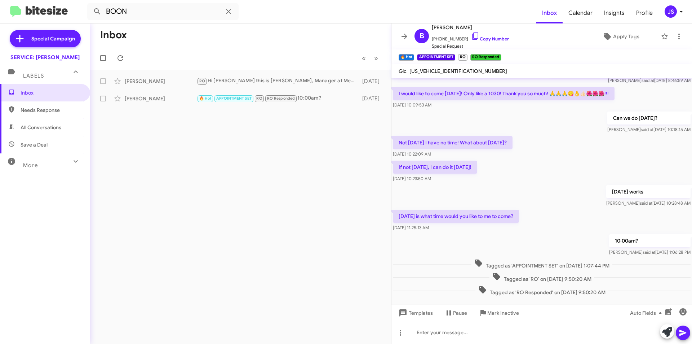
scroll to position [200, 0]
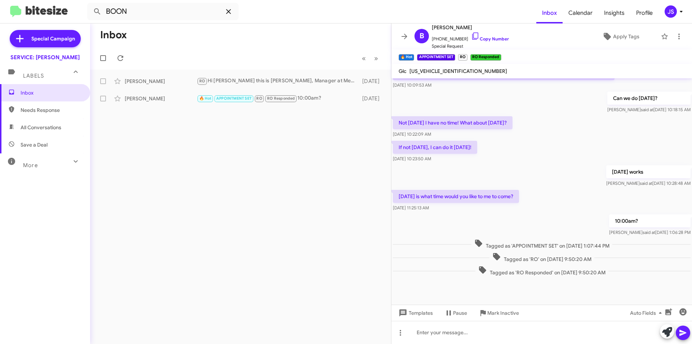
click at [233, 11] on icon at bounding box center [228, 11] width 9 height 9
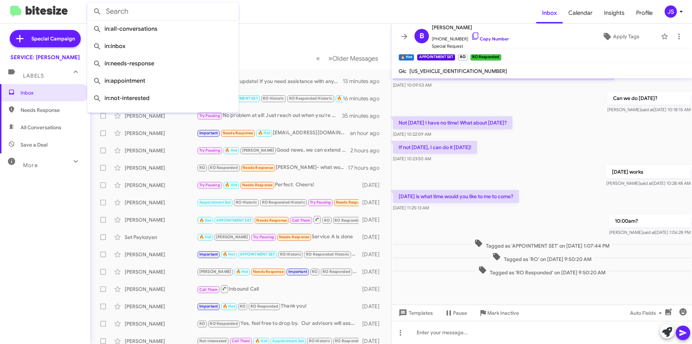
click at [312, 9] on form at bounding box center [311, 11] width 449 height 17
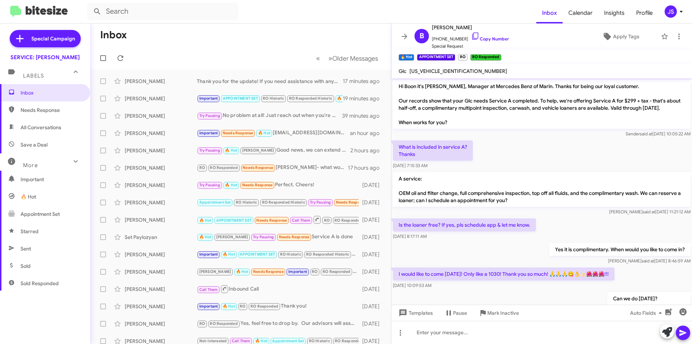
scroll to position [200, 0]
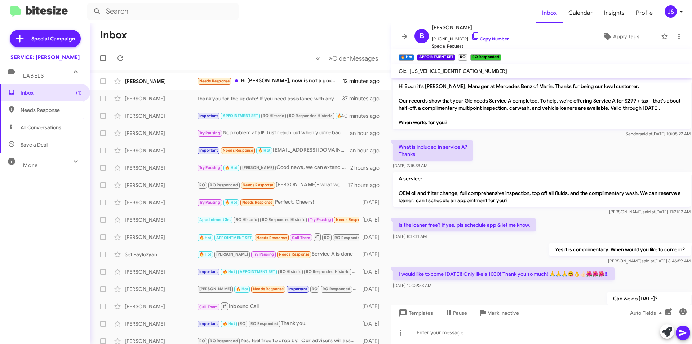
scroll to position [200, 0]
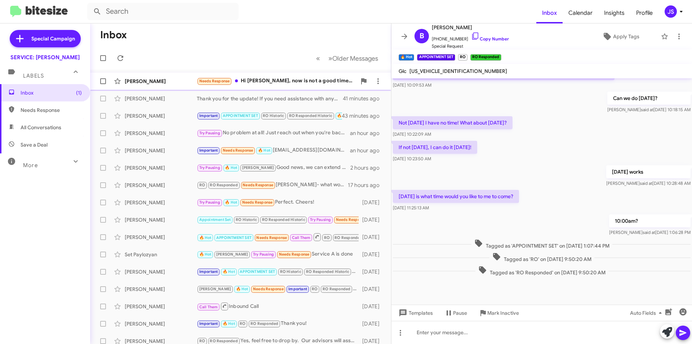
click at [172, 87] on div "[PERSON_NAME] Needs Response Hi [PERSON_NAME], now is not a good time. I will c…" at bounding box center [241, 81] width 290 height 14
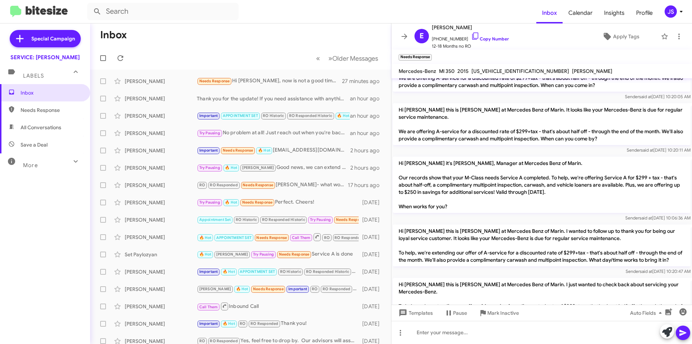
scroll to position [441, 0]
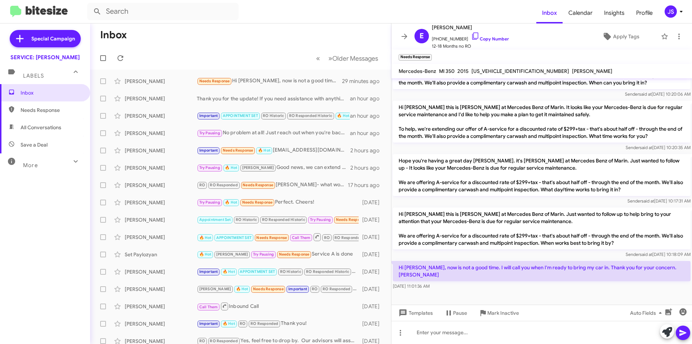
scroll to position [441, 0]
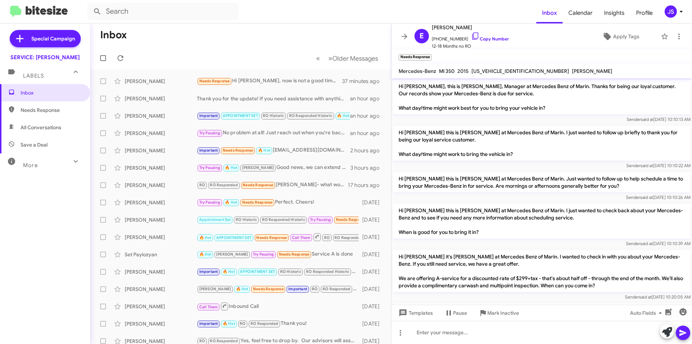
scroll to position [441, 0]
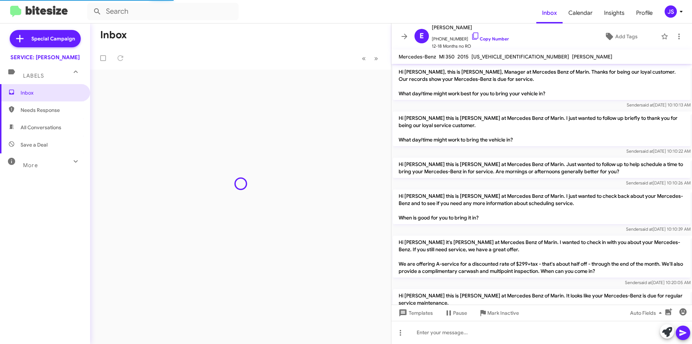
scroll to position [412, 0]
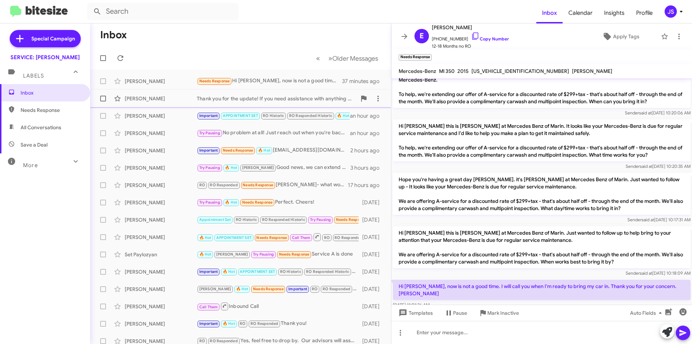
click at [142, 99] on div "[PERSON_NAME]" at bounding box center [161, 98] width 72 height 7
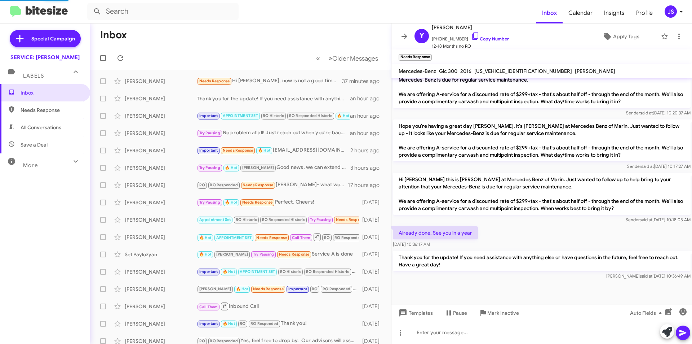
scroll to position [383, 0]
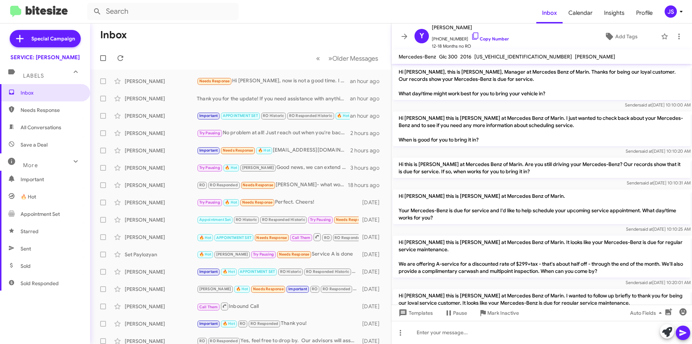
scroll to position [383, 0]
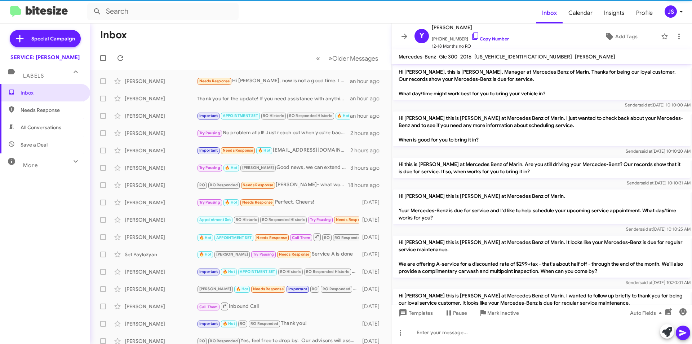
scroll to position [383, 0]
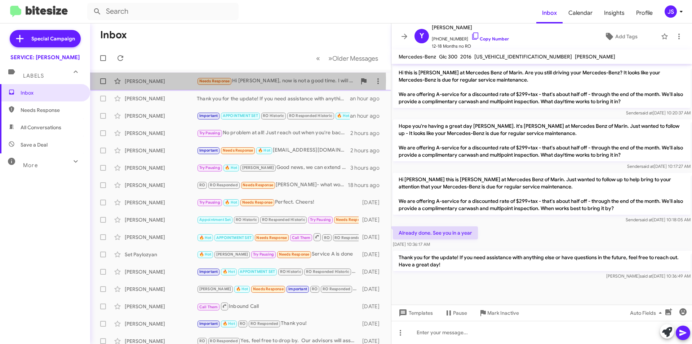
click at [144, 80] on div "[PERSON_NAME]" at bounding box center [161, 81] width 72 height 7
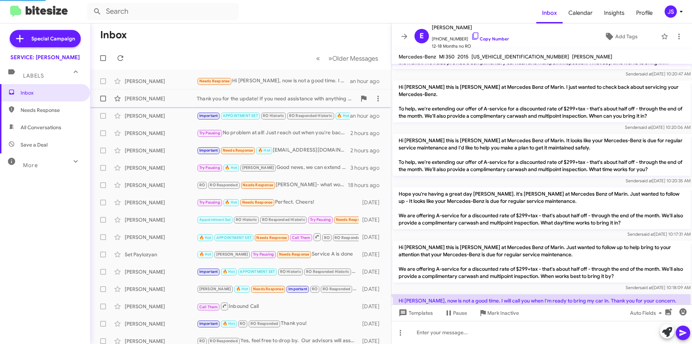
scroll to position [426, 0]
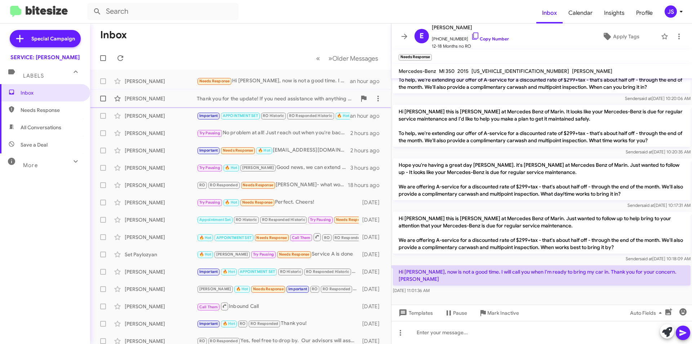
click at [152, 101] on div "[PERSON_NAME]" at bounding box center [161, 98] width 72 height 7
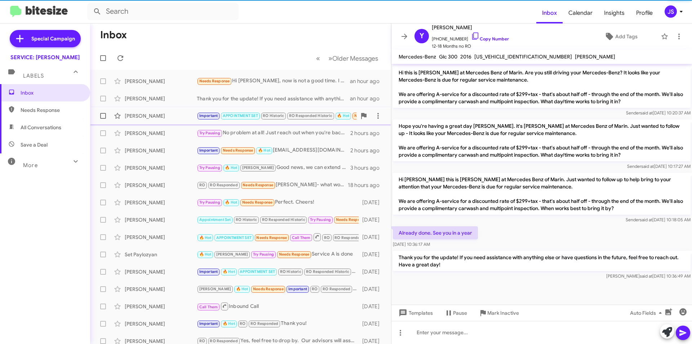
scroll to position [383, 0]
click at [160, 114] on div "[PERSON_NAME]" at bounding box center [161, 115] width 72 height 7
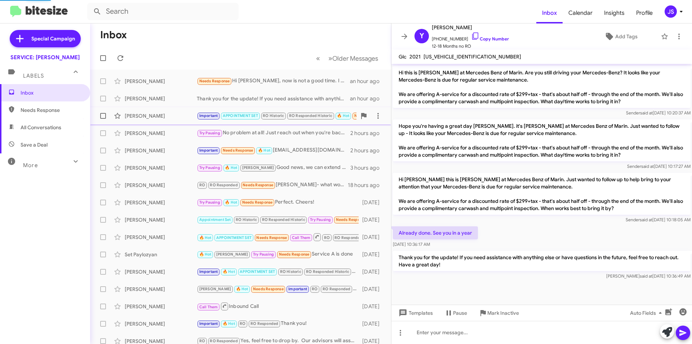
scroll to position [426, 0]
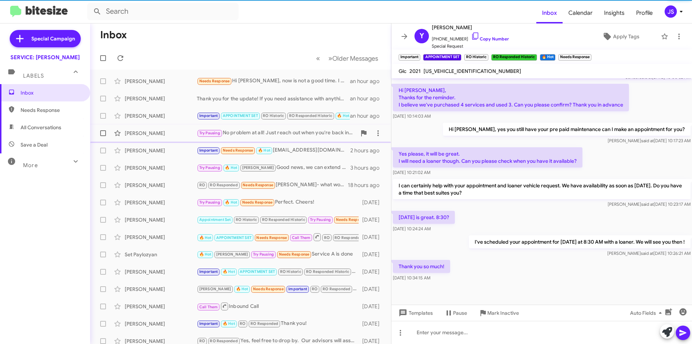
click at [163, 128] on div "Monique Marks Try Pausing No problem at all! Just reach out when you're back in…" at bounding box center [241, 133] width 290 height 14
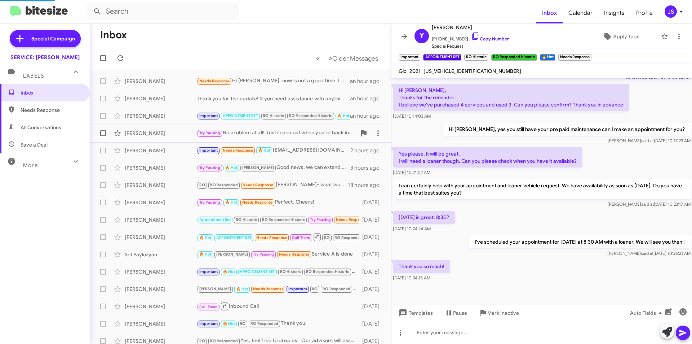
scroll to position [26, 0]
